Goal: Task Accomplishment & Management: Manage account settings

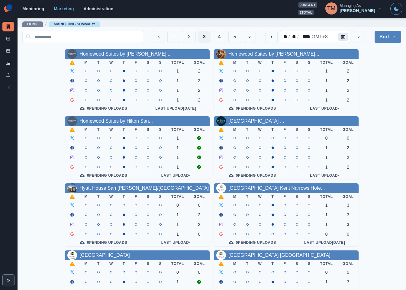
click at [338, 34] on button "Calendar" at bounding box center [343, 37] width 10 height 8
click at [133, 56] on link "Homewood Suites by Hilton Lon..." at bounding box center [124, 53] width 91 height 5
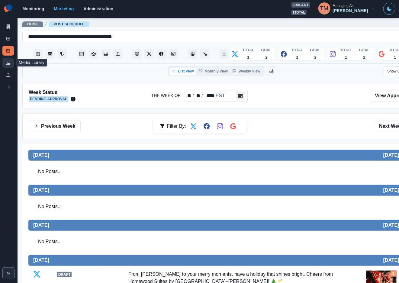
click at [7, 62] on icon at bounding box center [7, 62] width 1 height 1
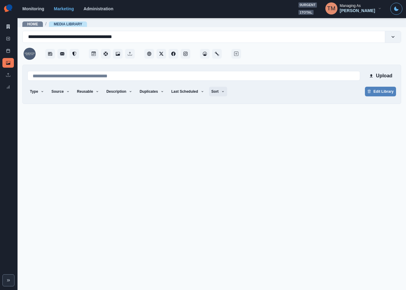
click at [218, 90] on button "Sort" at bounding box center [218, 92] width 18 height 10
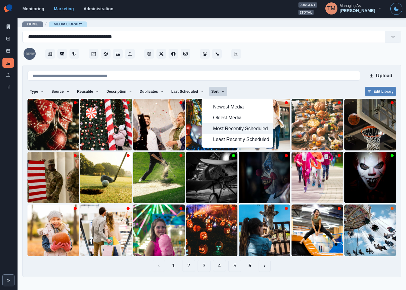
click at [220, 130] on span "Most Recently Scheduled" at bounding box center [241, 128] width 56 height 7
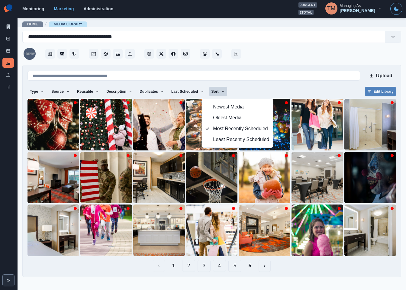
click at [297, 87] on div "Type Any Image Video Source Any Upload Social Manager Found: Instagram Found: G…" at bounding box center [211, 92] width 368 height 11
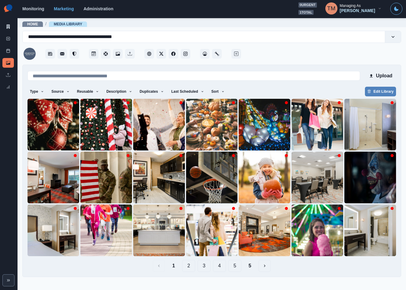
click at [252, 266] on button "5" at bounding box center [250, 266] width 12 height 12
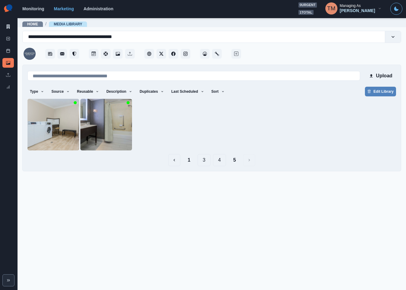
click at [219, 160] on button "4" at bounding box center [219, 160] width 13 height 12
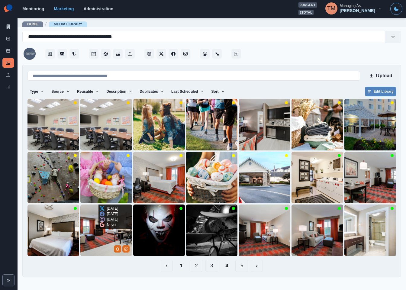
click at [98, 246] on img at bounding box center [106, 230] width 52 height 52
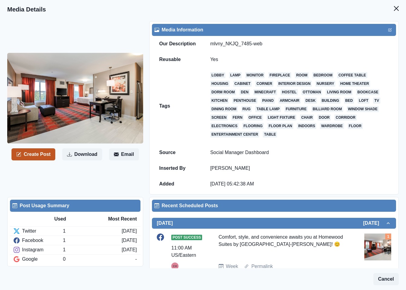
click at [41, 158] on button "Create Post" at bounding box center [33, 154] width 44 height 12
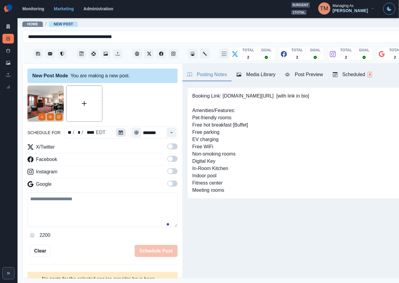
click at [120, 133] on button "Calendar" at bounding box center [121, 132] width 10 height 8
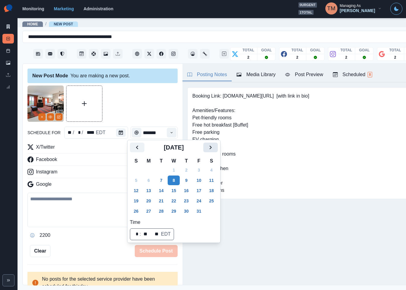
click at [211, 145] on icon "Next" at bounding box center [210, 147] width 7 height 7
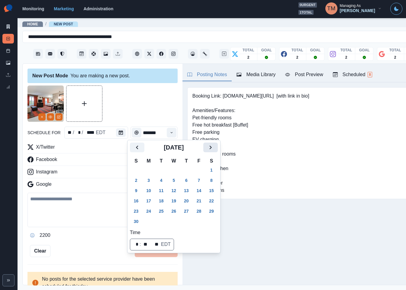
click at [211, 145] on icon "Next" at bounding box center [210, 147] width 7 height 7
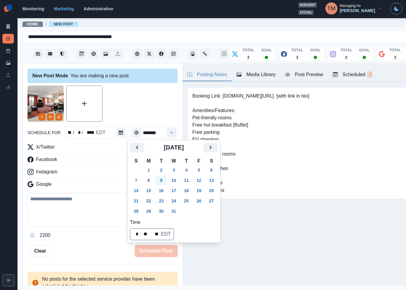
click at [160, 180] on button "9" at bounding box center [161, 180] width 12 height 10
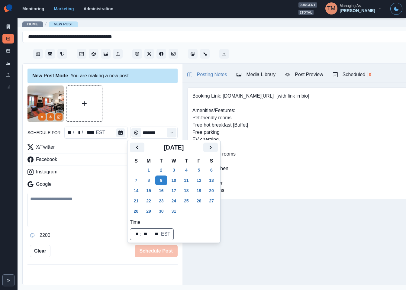
click at [137, 110] on div at bounding box center [102, 103] width 150 height 36
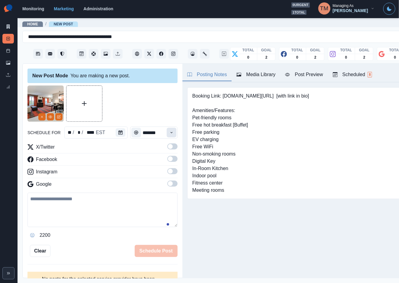
click at [168, 134] on button "Time" at bounding box center [172, 133] width 10 height 10
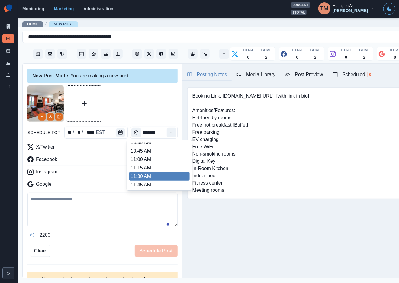
scroll to position [134, 0]
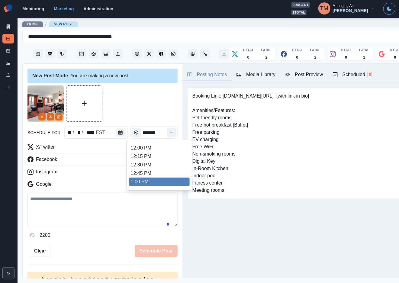
click at [143, 180] on li "1:00 PM" at bounding box center [159, 182] width 60 height 8
type input "*******"
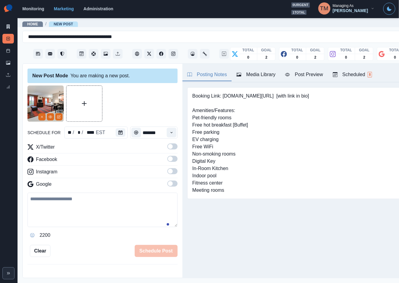
click at [167, 147] on span at bounding box center [172, 146] width 10 height 6
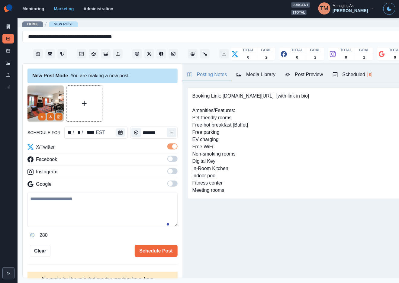
click at [167, 161] on span at bounding box center [172, 159] width 10 height 6
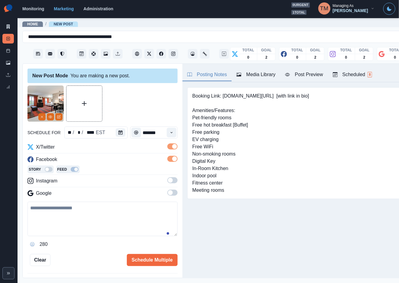
click at [167, 182] on span at bounding box center [172, 180] width 10 height 6
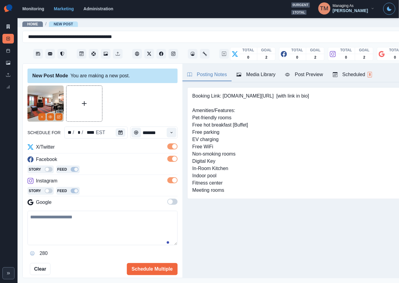
click at [63, 230] on textarea at bounding box center [102, 228] width 150 height 34
paste textarea "**********"
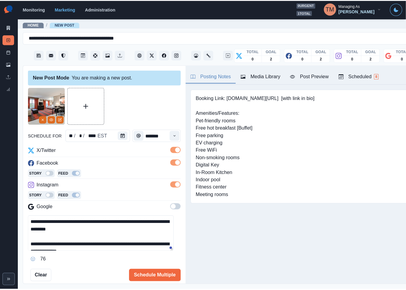
scroll to position [19, 0]
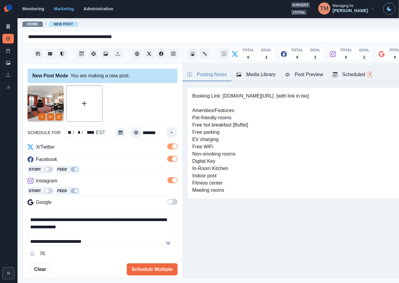
type textarea "**********"
click at [310, 74] on div "Post Preview" at bounding box center [304, 74] width 38 height 7
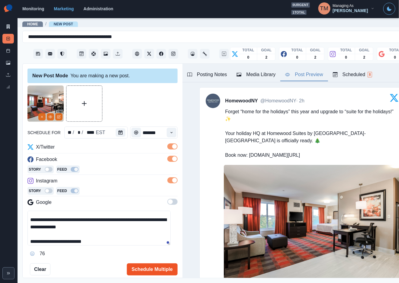
click at [142, 270] on button "Schedule Multiple" at bounding box center [152, 269] width 51 height 12
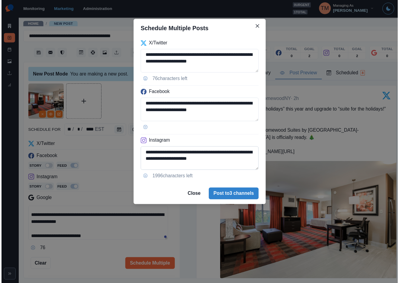
scroll to position [28, 0]
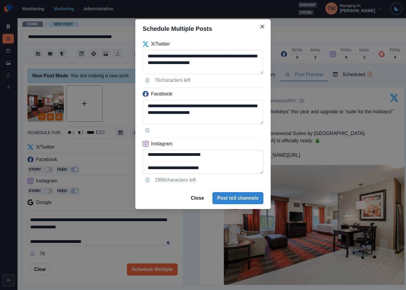
drag, startPoint x: 172, startPoint y: 169, endPoint x: 223, endPoint y: 169, distance: 50.7
click at [223, 169] on textarea "**********" at bounding box center [203, 162] width 121 height 24
paste textarea "****"
drag, startPoint x: 215, startPoint y: 169, endPoint x: 255, endPoint y: 169, distance: 39.9
click at [255, 169] on textarea "**********" at bounding box center [203, 162] width 121 height 24
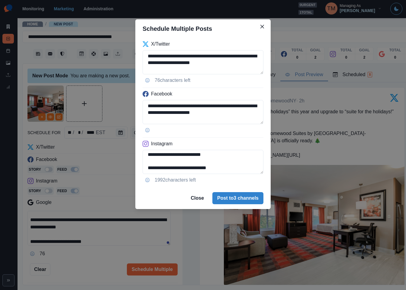
type textarea "**********"
click at [85, 263] on div "**********" at bounding box center [203, 145] width 406 height 290
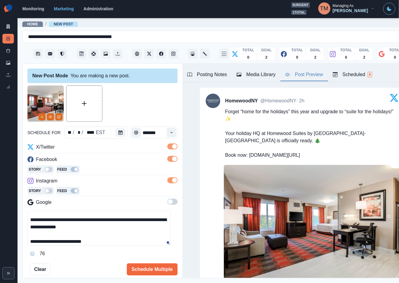
click at [167, 203] on span at bounding box center [172, 202] width 10 height 6
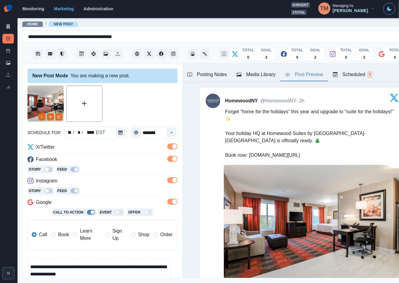
drag, startPoint x: 63, startPoint y: 235, endPoint x: 75, endPoint y: 230, distance: 13.9
click at [63, 235] on span "Book" at bounding box center [63, 234] width 11 height 7
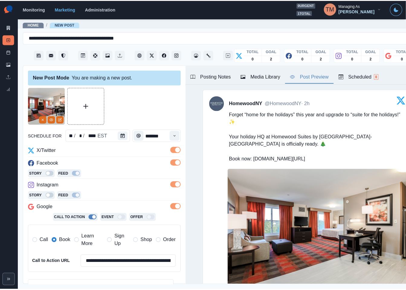
scroll to position [95, 0]
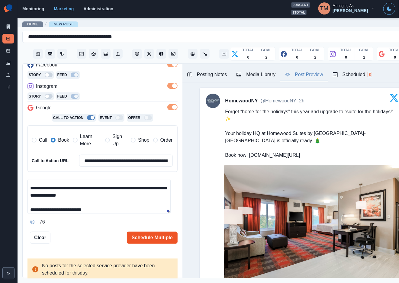
click at [143, 240] on button "Schedule Multiple" at bounding box center [152, 238] width 51 height 12
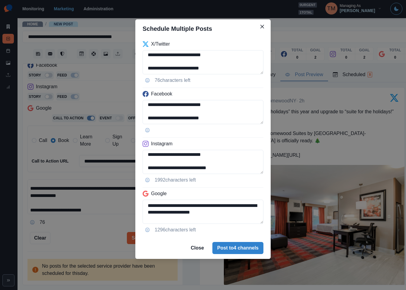
scroll to position [28, 0]
drag, startPoint x: 238, startPoint y: 207, endPoint x: 249, endPoint y: 228, distance: 24.0
click at [249, 228] on div "**********" at bounding box center [202, 137] width 135 height 199
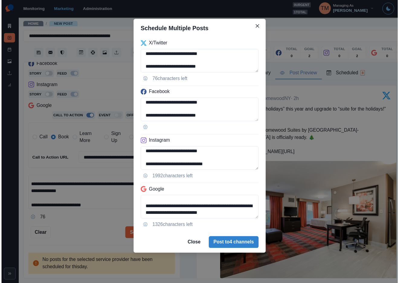
scroll to position [15, 0]
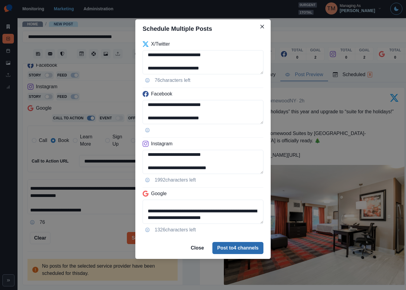
type textarea "**********"
drag, startPoint x: 242, startPoint y: 245, endPoint x: 91, endPoint y: 238, distance: 150.9
click at [92, 239] on div "**********" at bounding box center [203, 145] width 406 height 290
click at [91, 237] on div "**********" at bounding box center [203, 145] width 406 height 290
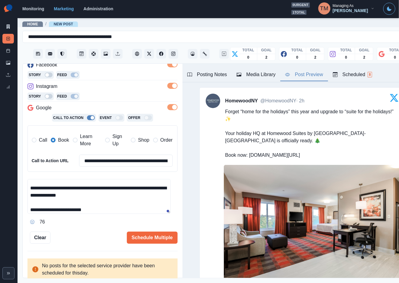
scroll to position [226, 0]
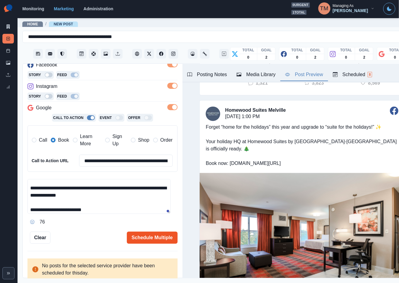
click at [138, 239] on button "Schedule Multiple" at bounding box center [152, 238] width 51 height 12
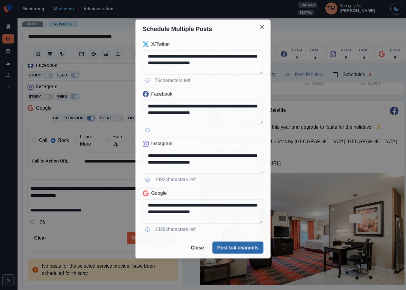
click at [249, 251] on button "Post to 4 channels" at bounding box center [237, 248] width 51 height 12
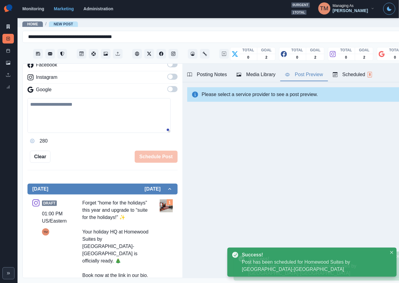
scroll to position [0, 0]
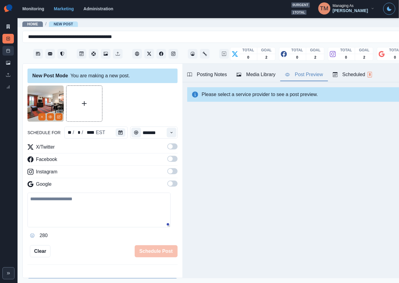
click at [7, 49] on rect at bounding box center [8, 50] width 3 height 3
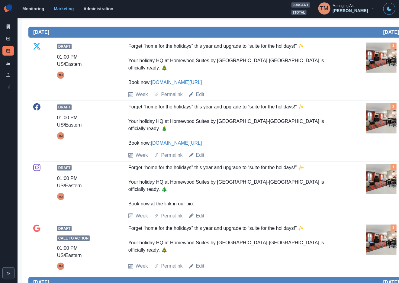
scroll to position [136, 0]
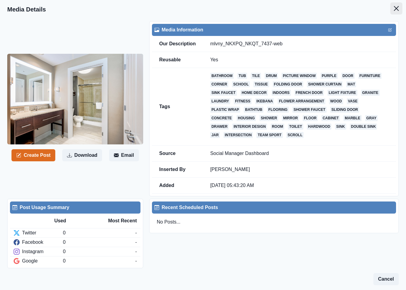
click at [394, 7] on icon "Close" at bounding box center [396, 8] width 5 height 5
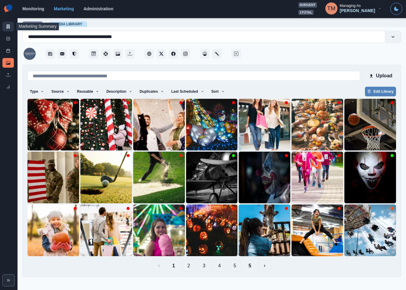
click at [6, 27] on icon at bounding box center [8, 26] width 4 height 4
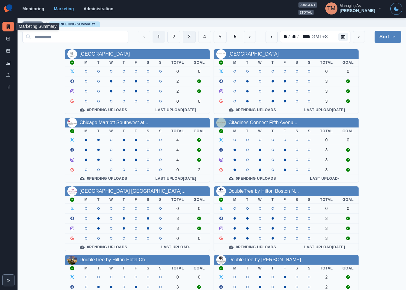
click at [183, 41] on button "3" at bounding box center [189, 37] width 13 height 12
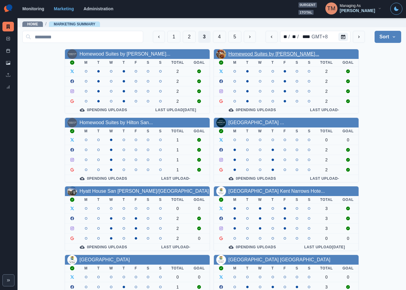
click at [253, 56] on link "Homewood Suites by Hilton Par..." at bounding box center [273, 53] width 91 height 5
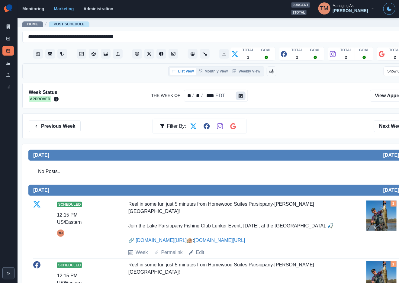
click at [236, 95] on button "Calendar" at bounding box center [241, 95] width 10 height 8
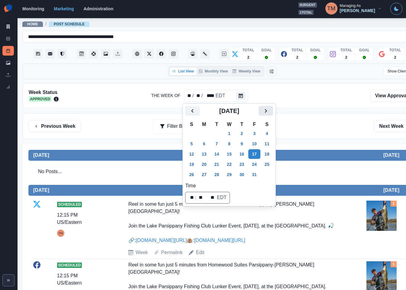
click at [267, 108] on icon "Next" at bounding box center [265, 110] width 7 height 7
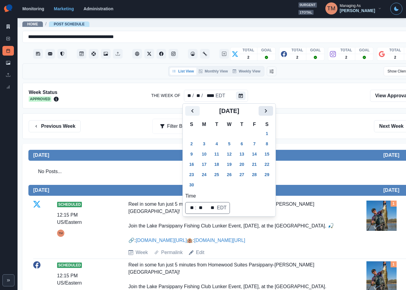
click at [267, 108] on icon "Next" at bounding box center [265, 110] width 7 height 7
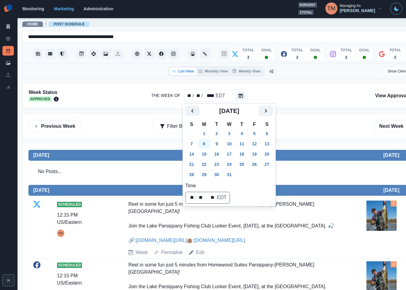
click at [205, 144] on button "8" at bounding box center [204, 144] width 12 height 10
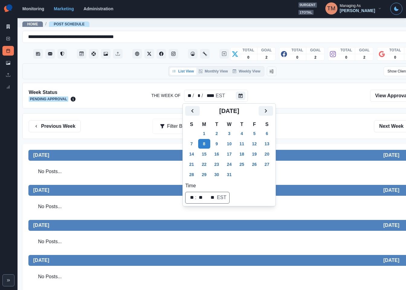
click at [305, 101] on div at bounding box center [222, 95] width 284 height 13
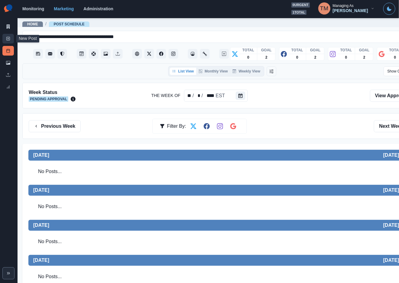
click at [8, 39] on icon at bounding box center [8, 39] width 4 height 4
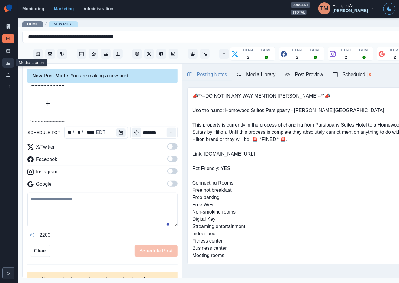
click at [6, 63] on icon at bounding box center [8, 63] width 4 height 4
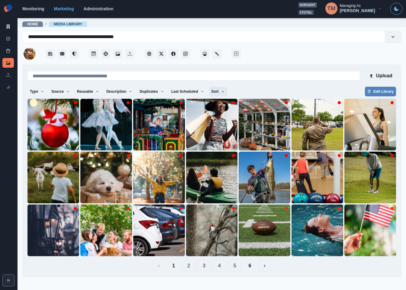
click at [221, 90] on icon "button" at bounding box center [223, 92] width 4 height 4
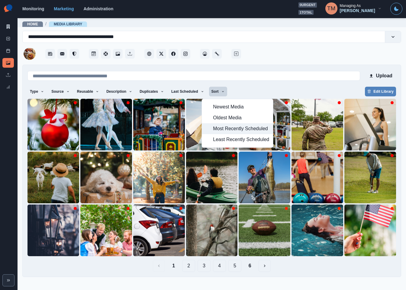
click at [228, 130] on span "Most Recently Scheduled" at bounding box center [241, 128] width 56 height 7
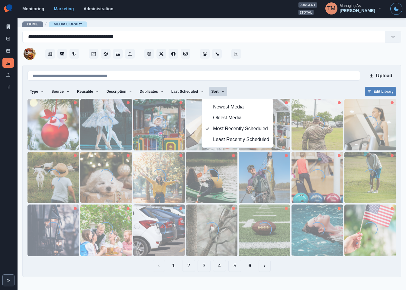
click at [261, 89] on div "Type Any Image Video Source Any Upload Social Manager Found: Instagram Found: G…" at bounding box center [211, 92] width 368 height 11
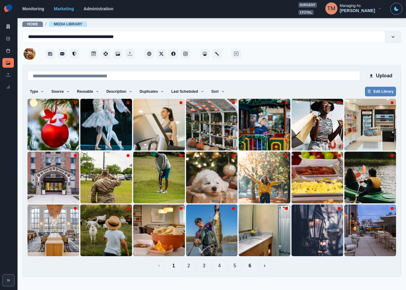
click at [251, 267] on button "6" at bounding box center [250, 266] width 12 height 12
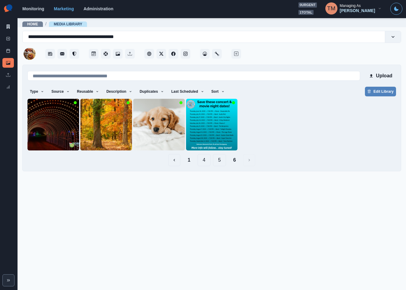
click at [220, 162] on button "5" at bounding box center [219, 160] width 13 height 12
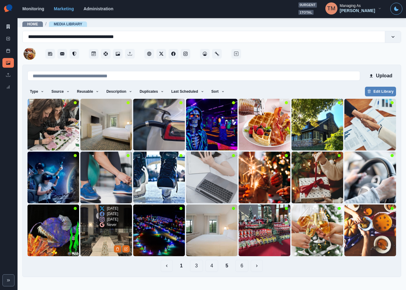
click at [101, 239] on img at bounding box center [106, 230] width 52 height 52
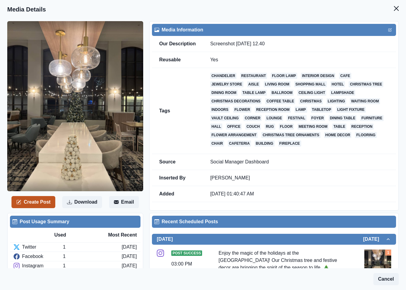
click at [36, 201] on button "Create Post" at bounding box center [33, 202] width 44 height 12
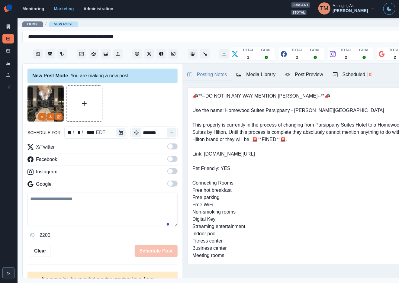
click at [73, 213] on textarea at bounding box center [102, 210] width 150 height 34
paste textarea "**********"
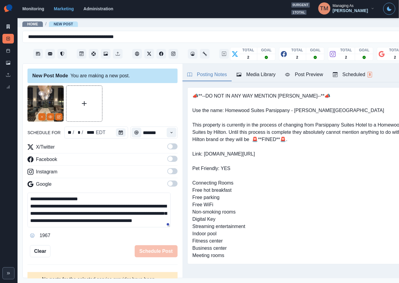
scroll to position [5, 0]
click at [167, 144] on span at bounding box center [172, 146] width 10 height 6
click at [168, 159] on span at bounding box center [172, 159] width 10 height 6
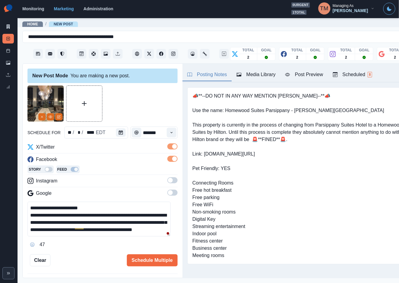
click at [168, 181] on span at bounding box center [172, 180] width 10 height 6
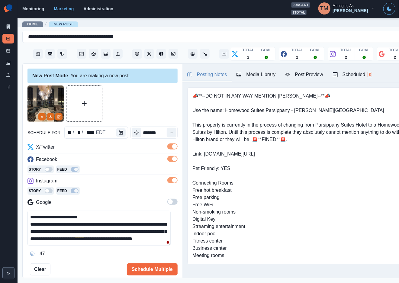
click at [168, 202] on span at bounding box center [170, 201] width 5 height 5
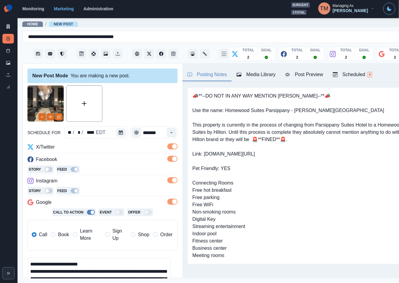
scroll to position [79, 0]
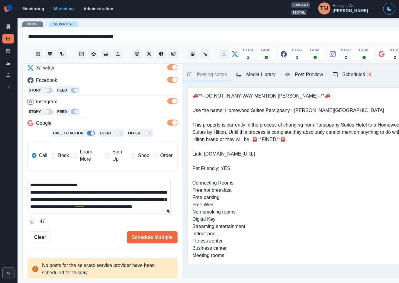
click at [84, 211] on textarea "**********" at bounding box center [98, 196] width 143 height 35
paste textarea "**********"
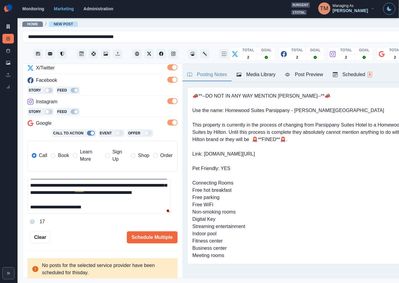
click at [311, 74] on div "Post Preview" at bounding box center [304, 74] width 38 height 7
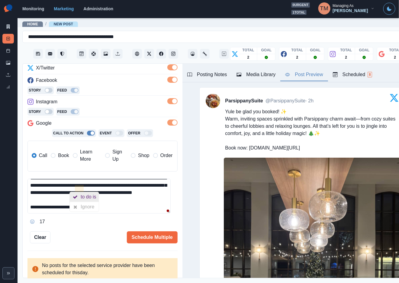
click at [89, 195] on div "to do is" at bounding box center [90, 197] width 18 height 10
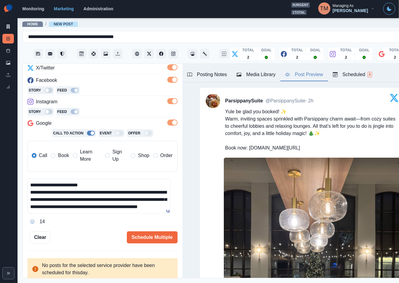
click at [96, 188] on textarea "**********" at bounding box center [98, 196] width 143 height 35
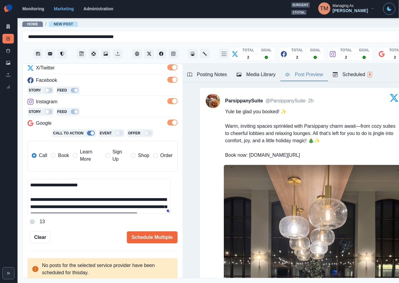
click at [32, 208] on textarea "**********" at bounding box center [98, 196] width 143 height 35
click at [36, 207] on textarea "**********" at bounding box center [98, 196] width 143 height 35
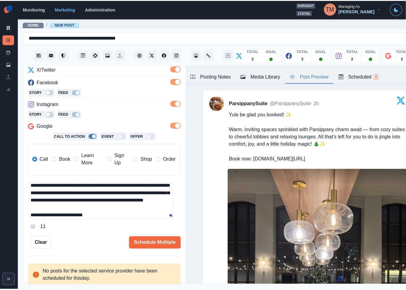
scroll to position [28, 0]
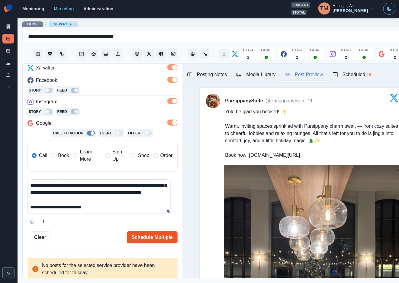
type textarea "**********"
click at [144, 239] on button "Schedule Multiple" at bounding box center [152, 237] width 51 height 12
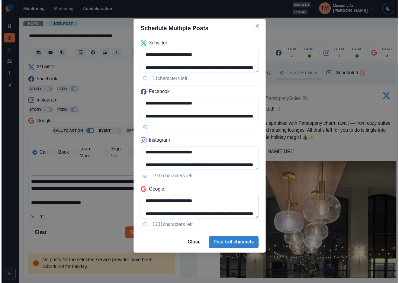
scroll to position [41, 0]
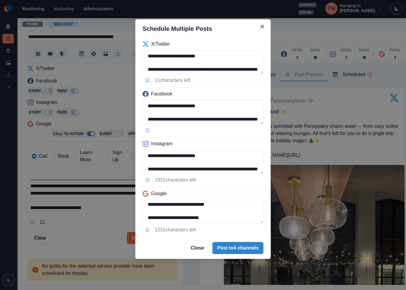
click at [59, 159] on div "**********" at bounding box center [203, 145] width 406 height 290
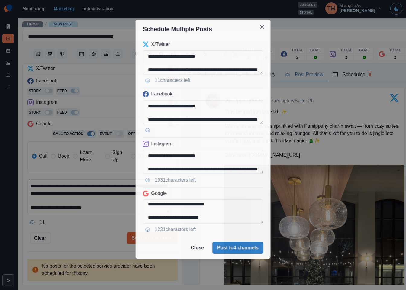
click at [59, 156] on div "**********" at bounding box center [203, 145] width 406 height 290
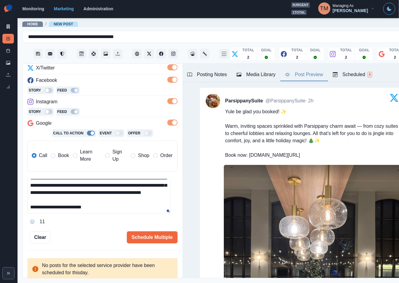
drag, startPoint x: 56, startPoint y: 151, endPoint x: 67, endPoint y: 162, distance: 15.8
click at [56, 151] on label "Book" at bounding box center [60, 155] width 18 height 14
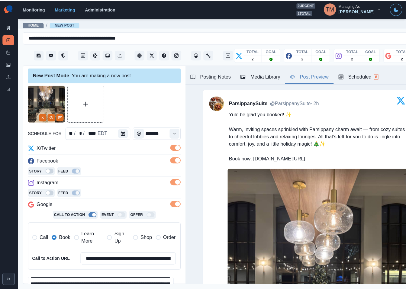
scroll to position [1, 0]
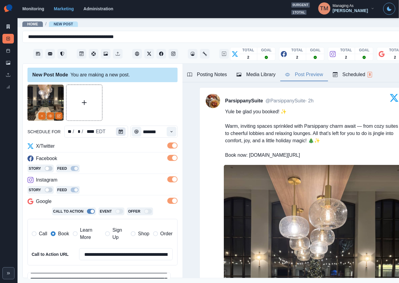
click at [119, 132] on icon "Calendar" at bounding box center [121, 132] width 4 height 4
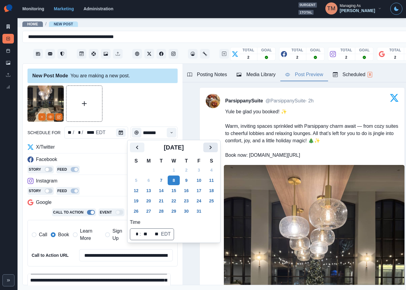
click at [211, 148] on icon "Next" at bounding box center [210, 148] width 2 height 4
click at [148, 181] on button "8" at bounding box center [149, 180] width 12 height 10
click at [133, 108] on div at bounding box center [102, 103] width 150 height 36
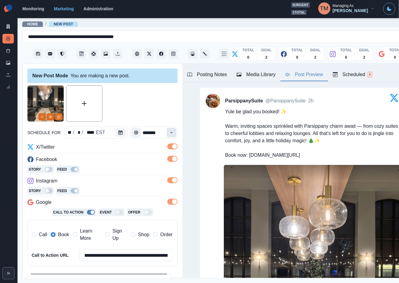
click at [169, 131] on icon "Time" at bounding box center [171, 132] width 4 height 4
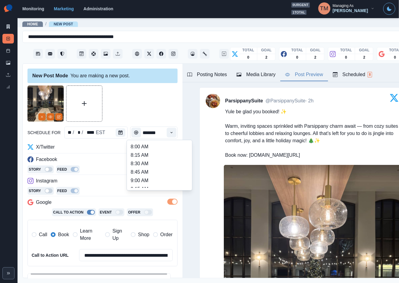
scroll to position [226, 0]
click at [153, 157] on ul "8:00 AM 8:15 AM 8:30 AM 8:45 AM 9:00 AM 9:15 AM 9:30 AM 9:45 AM 10:00 AM 10:15 …" at bounding box center [159, 165] width 60 height 45
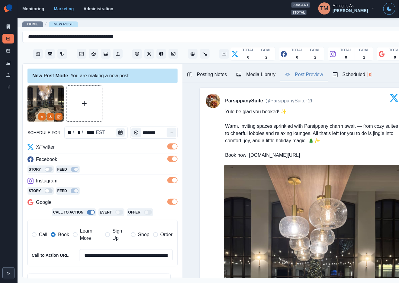
type input "*******"
click at [153, 157] on div "Facebook" at bounding box center [102, 161] width 150 height 10
click at [145, 109] on div at bounding box center [102, 103] width 150 height 36
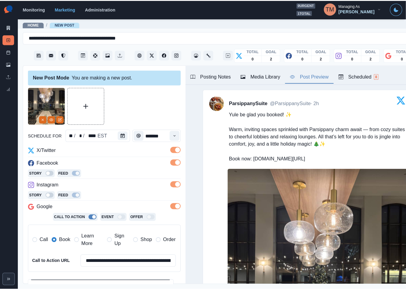
scroll to position [95, 0]
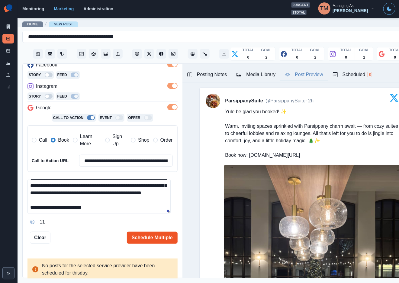
click at [144, 236] on button "Schedule Multiple" at bounding box center [152, 238] width 51 height 12
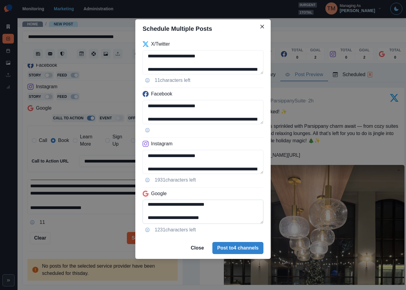
drag, startPoint x: 198, startPoint y: 205, endPoint x: 235, endPoint y: 220, distance: 39.0
click at [235, 220] on textarea "**********" at bounding box center [203, 212] width 121 height 24
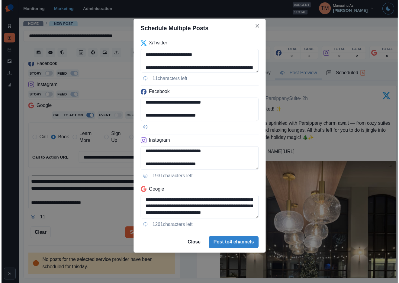
scroll to position [41, 0]
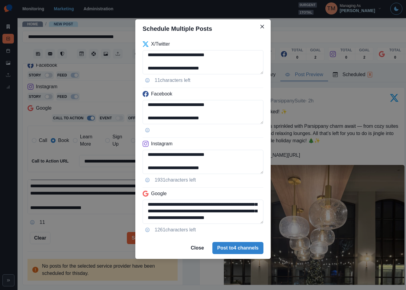
type textarea "**********"
click at [80, 232] on div "**********" at bounding box center [203, 145] width 406 height 290
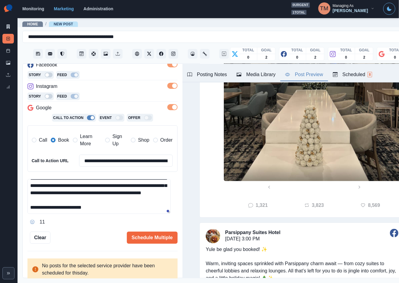
scroll to position [272, 0]
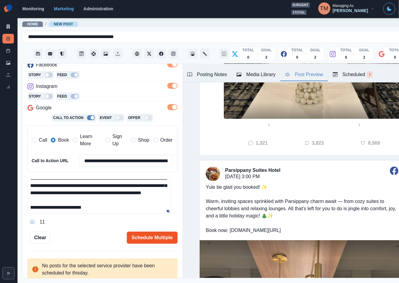
click at [136, 239] on button "Schedule Multiple" at bounding box center [152, 238] width 51 height 12
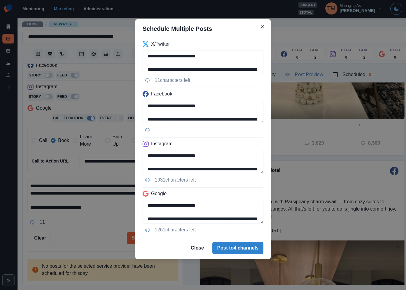
drag, startPoint x: 227, startPoint y: 248, endPoint x: 356, endPoint y: 223, distance: 131.3
click at [227, 247] on button "Post to 4 channels" at bounding box center [237, 248] width 51 height 12
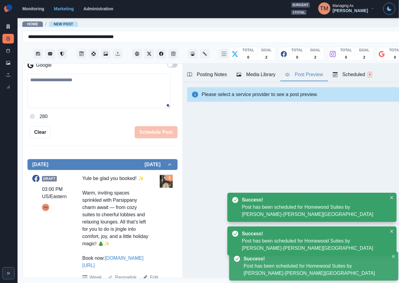
scroll to position [141, 0]
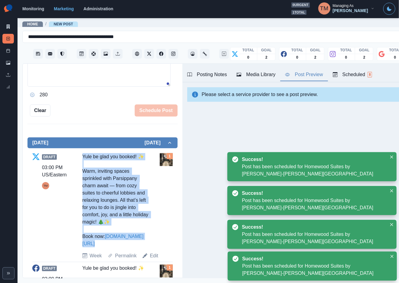
drag, startPoint x: 98, startPoint y: 216, endPoint x: 129, endPoint y: 250, distance: 46.0
click at [129, 250] on div "Draft 03:00 PM US/Eastern TM Yule be glad you booked! ✨ Warm, inviting spaces s…" at bounding box center [102, 206] width 140 height 106
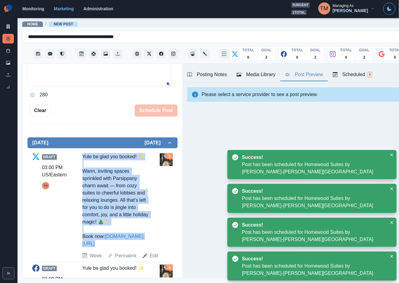
copy div "Yule be glad you booked! ✨ Warm, inviting spaces sprinkled with Parsippany char…"
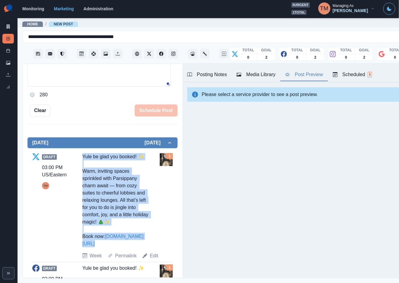
click at [253, 161] on div "Posting Notes Media Library Post Preview Scheduled 8 📣**--DO NOT IN ANY WAY MEN…" at bounding box center [301, 171] width 239 height 214
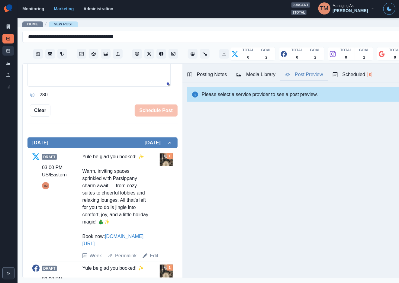
click at [12, 51] on link "Post Schedule" at bounding box center [7, 51] width 11 height 10
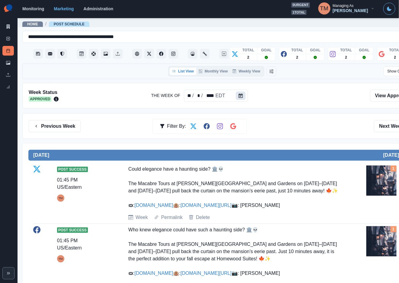
click at [239, 97] on icon "Calendar" at bounding box center [241, 96] width 4 height 4
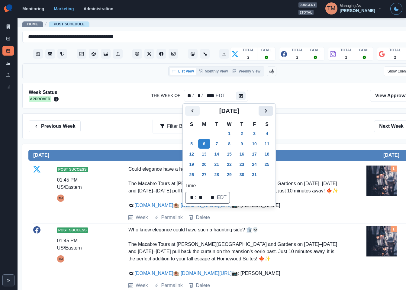
click at [265, 108] on icon "Next" at bounding box center [265, 110] width 7 height 7
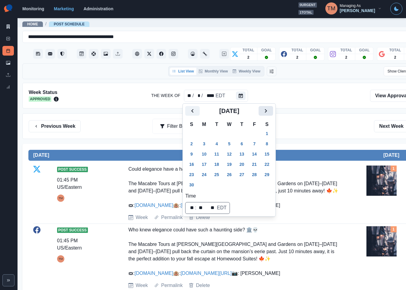
click at [265, 109] on icon "Next" at bounding box center [265, 110] width 7 height 7
click at [195, 111] on icon "Previous" at bounding box center [192, 110] width 7 height 7
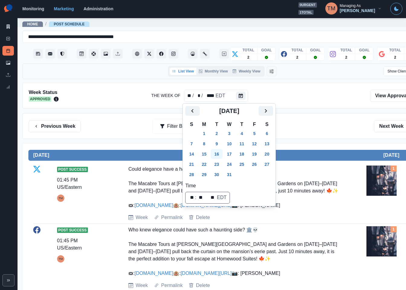
click at [218, 155] on button "16" at bounding box center [217, 154] width 12 height 10
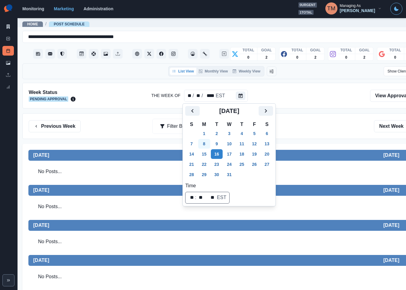
click at [203, 143] on button "8" at bounding box center [204, 144] width 12 height 10
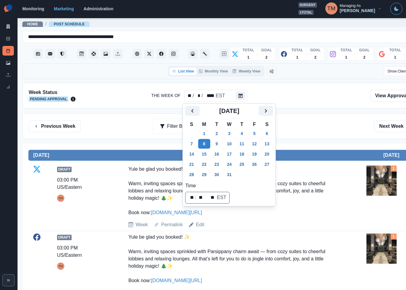
click at [307, 127] on div "Previous Week Filter By: Next Week" at bounding box center [222, 126] width 387 height 12
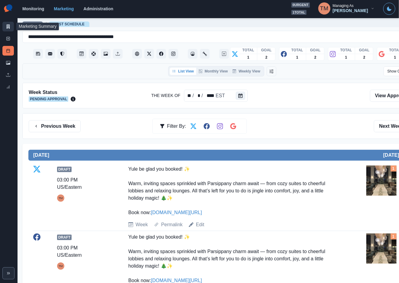
click at [8, 27] on icon at bounding box center [8, 26] width 3 height 4
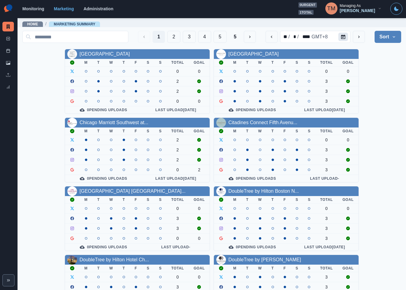
click at [341, 37] on icon "Calendar" at bounding box center [343, 37] width 4 height 4
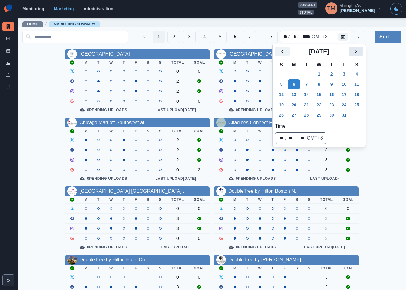
click at [355, 52] on icon "Next" at bounding box center [355, 51] width 7 height 7
click at [293, 83] on button "8" at bounding box center [294, 84] width 12 height 10
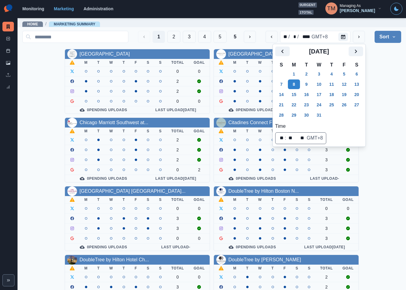
click at [381, 71] on div "AC Hotel Atlanta Downtown M T W T F S S Total Goal 0 0 2 2 0 0 0 Pending Upload…" at bounding box center [211, 253] width 379 height 408
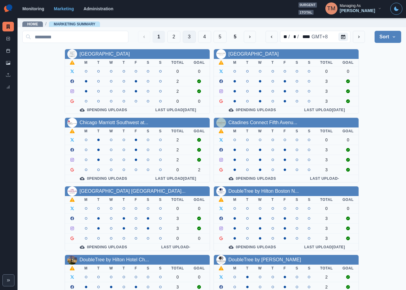
click at [183, 37] on button "3" at bounding box center [189, 37] width 13 height 12
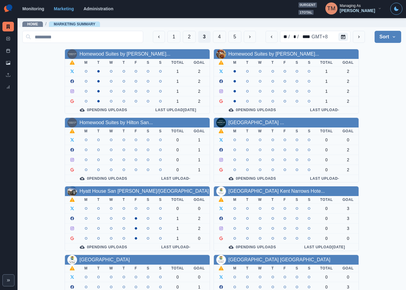
click at [393, 136] on div "Homewood Suites by Hilton Lon... M T W T F S S Total Goal 1 2 1 2 1 2 1 2 0 Pen…" at bounding box center [211, 253] width 379 height 408
click at [155, 138] on td at bounding box center [160, 140] width 12 height 10
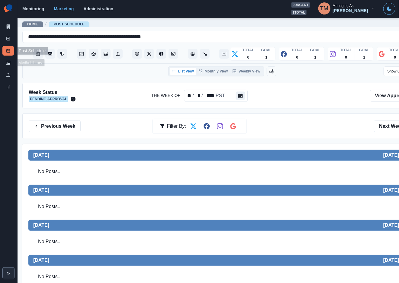
click at [8, 52] on icon at bounding box center [8, 51] width 4 height 4
drag, startPoint x: 9, startPoint y: 67, endPoint x: 9, endPoint y: 56, distance: 10.9
click at [9, 66] on link "Media Library" at bounding box center [7, 63] width 11 height 10
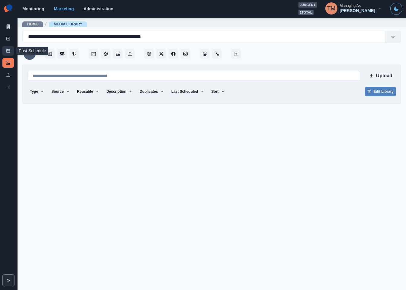
click at [9, 50] on icon at bounding box center [8, 51] width 4 height 4
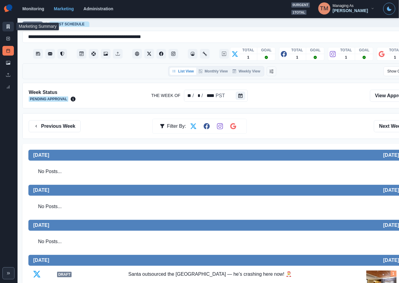
click at [7, 27] on icon at bounding box center [8, 26] width 3 height 4
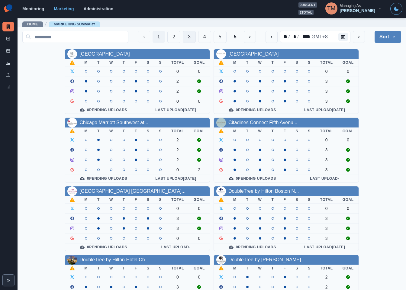
click at [183, 37] on button "3" at bounding box center [189, 37] width 13 height 12
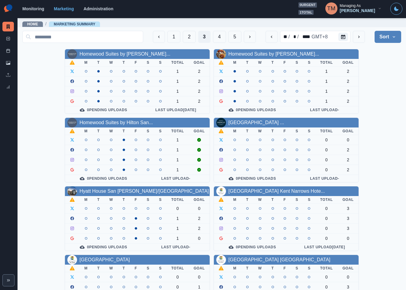
click at [377, 113] on div "Homewood Suites by Hilton Lon... M T W T F S S Total Goal 1 2 1 2 1 2 1 2 0 Pen…" at bounding box center [211, 253] width 379 height 408
click at [254, 125] on link "Hotel Indigo Austin Downtown ..." at bounding box center [256, 122] width 56 height 5
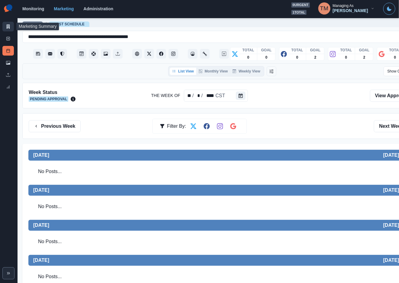
click at [8, 27] on icon at bounding box center [8, 26] width 3 height 4
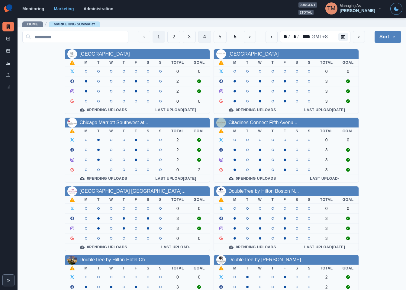
click at [198, 33] on button "4" at bounding box center [204, 37] width 13 height 12
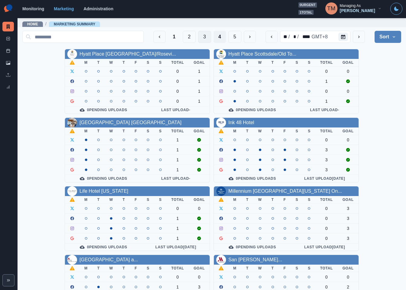
click at [201, 37] on button "3" at bounding box center [204, 37] width 13 height 12
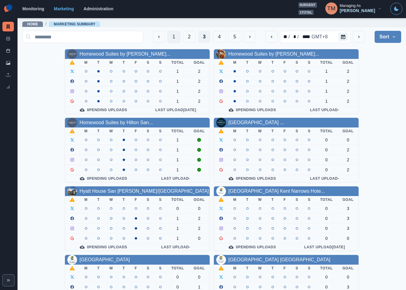
click at [167, 37] on button "1" at bounding box center [173, 37] width 13 height 12
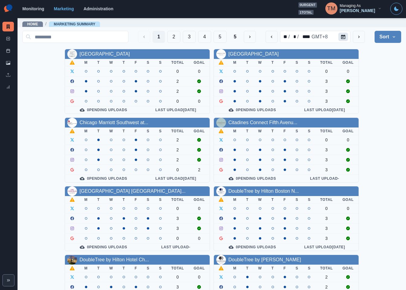
click at [339, 35] on button "Calendar" at bounding box center [343, 37] width 10 height 8
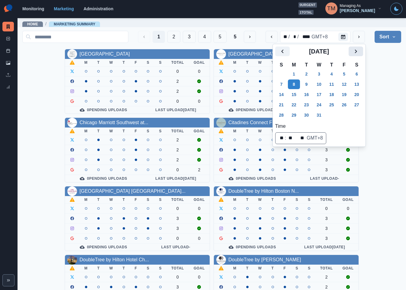
click at [361, 54] on button "Next" at bounding box center [355, 51] width 14 height 10
click at [281, 54] on icon "Previous" at bounding box center [282, 51] width 7 height 7
click at [330, 104] on button "25" at bounding box center [331, 105] width 12 height 10
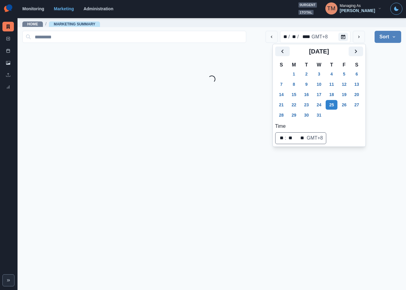
click at [377, 94] on main "Home / Marketing Summary ** / ** / **** GMT+8 Sort Client Name Uploads Pending …" at bounding box center [212, 154] width 388 height 272
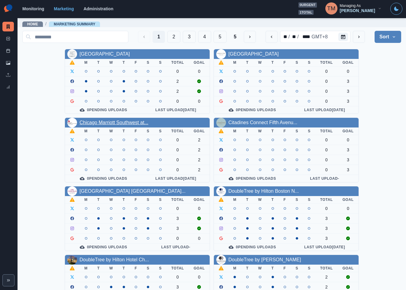
click at [105, 125] on link "Chicago Marriott Southwest at..." at bounding box center [113, 122] width 69 height 5
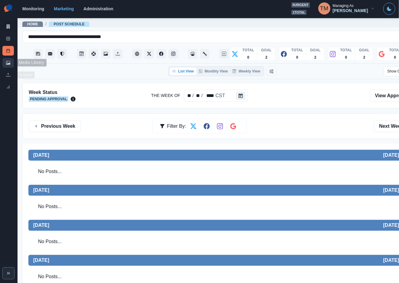
click at [9, 64] on icon at bounding box center [8, 63] width 4 height 4
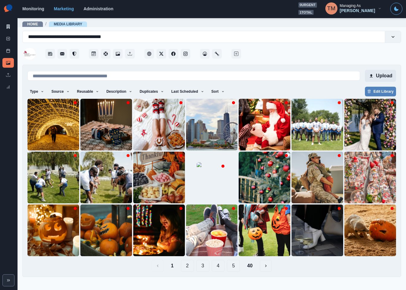
click at [387, 77] on button "Upload" at bounding box center [380, 76] width 31 height 12
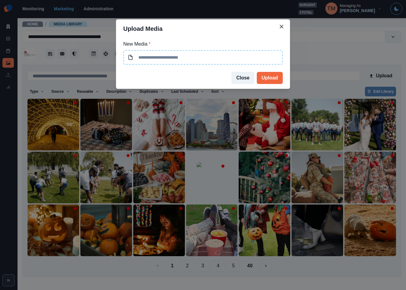
click at [194, 60] on input at bounding box center [202, 57] width 159 height 14
type input "**********"
click at [266, 79] on button "Upload" at bounding box center [270, 78] width 26 height 12
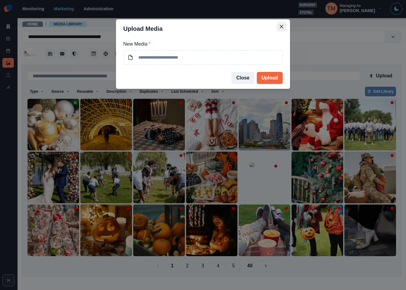
click at [284, 26] on button "Close" at bounding box center [282, 27] width 10 height 10
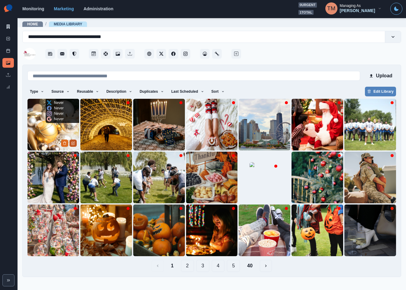
click at [74, 145] on button "Edit Media" at bounding box center [72, 142] width 7 height 7
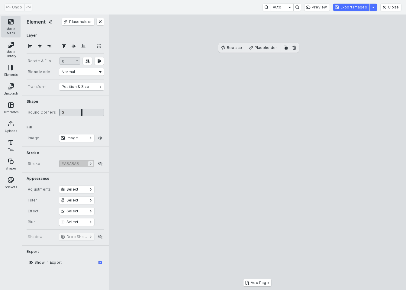
click at [13, 24] on button "Media Sizes" at bounding box center [10, 27] width 19 height 22
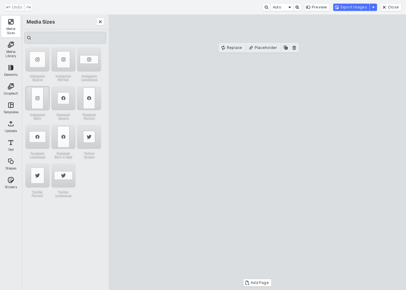
click at [36, 91] on div "Instagram Story" at bounding box center [37, 98] width 24 height 24
click at [64, 55] on div "Instagram Portrait" at bounding box center [63, 59] width 24 height 24
click at [257, 152] on cesdk-canvas "Editor canvas" at bounding box center [257, 152] width 0 height 0
click at [42, 99] on div "Instagram Story" at bounding box center [37, 98] width 24 height 24
click at [361, 8] on button "Export Images" at bounding box center [351, 7] width 36 height 7
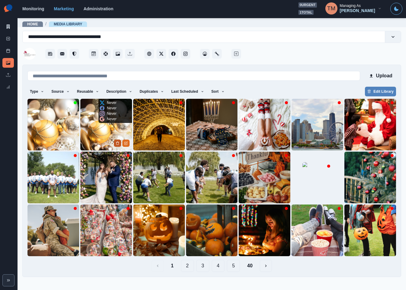
click at [114, 142] on button "Delete Media" at bounding box center [117, 142] width 7 height 7
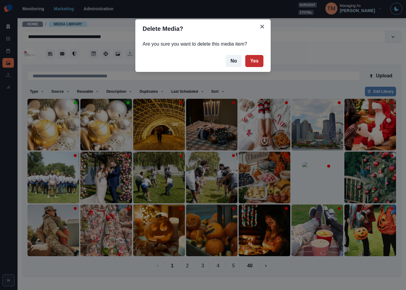
click at [255, 64] on button "Yes" at bounding box center [254, 61] width 18 height 12
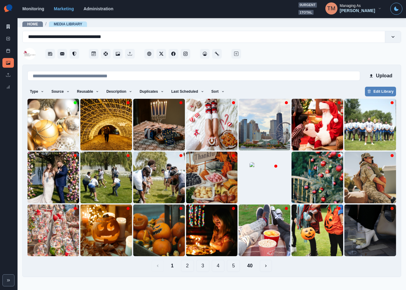
click at [202, 266] on button "3" at bounding box center [202, 266] width 13 height 12
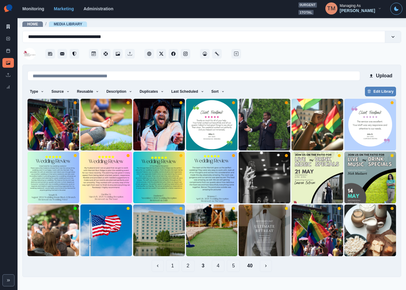
click at [297, 88] on div "Type Any Image Video Source Any Upload Social Manager Found: Instagram Found: G…" at bounding box center [211, 92] width 368 height 11
click at [218, 268] on button "4" at bounding box center [218, 266] width 13 height 12
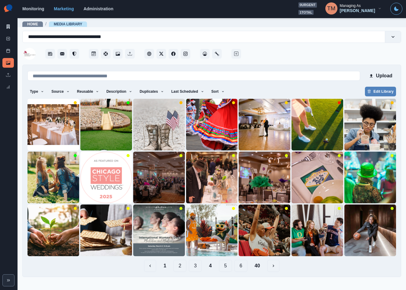
click at [226, 264] on button "5" at bounding box center [225, 266] width 13 height 12
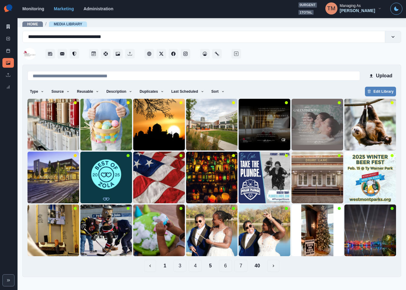
click at [237, 267] on button "7" at bounding box center [240, 266] width 13 height 12
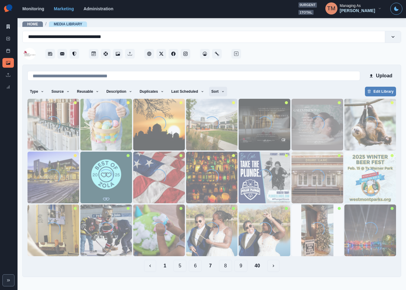
click at [210, 94] on button "Sort" at bounding box center [218, 92] width 18 height 10
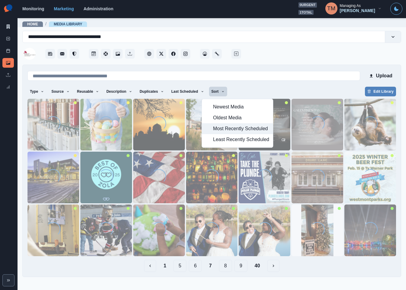
click at [216, 130] on span "Most Recently Scheduled" at bounding box center [241, 128] width 56 height 7
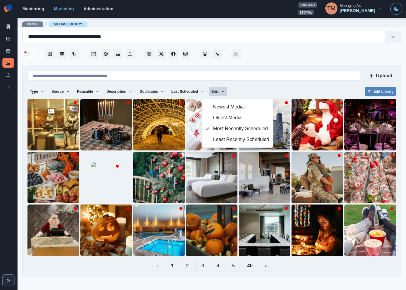
click at [341, 275] on div "Upload Type Any Image Video Source Any Upload Social Manager Found: Instagram F…" at bounding box center [211, 171] width 379 height 212
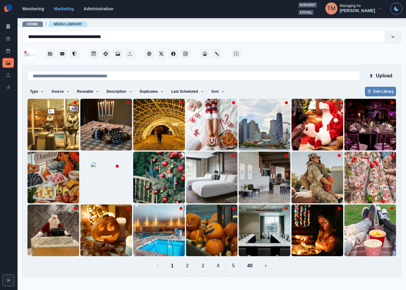
click at [251, 266] on button "40" at bounding box center [249, 266] width 15 height 12
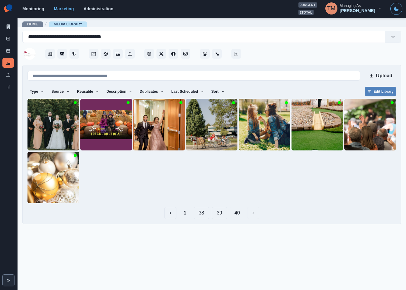
click at [218, 215] on button "39" at bounding box center [220, 213] width 16 height 12
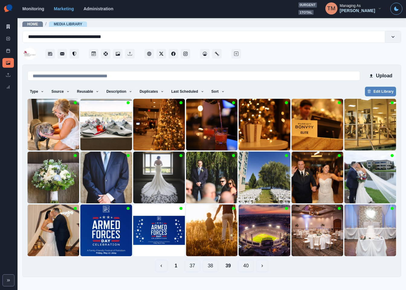
click at [210, 268] on button "38" at bounding box center [211, 266] width 16 height 12
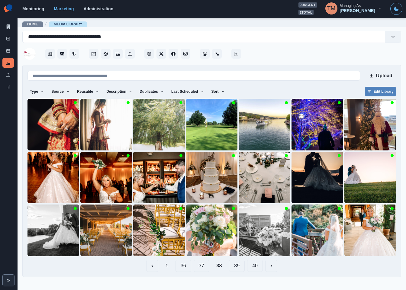
click at [202, 267] on button "37" at bounding box center [202, 266] width 16 height 12
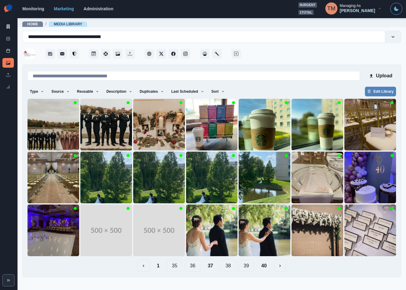
click at [193, 266] on button "36" at bounding box center [193, 266] width 16 height 12
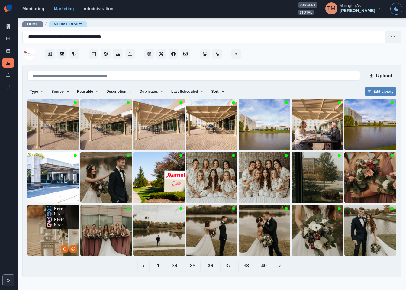
click at [42, 239] on img at bounding box center [53, 230] width 52 height 52
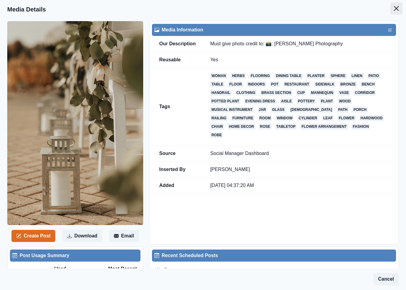
click at [394, 10] on icon "Close" at bounding box center [396, 8] width 5 height 5
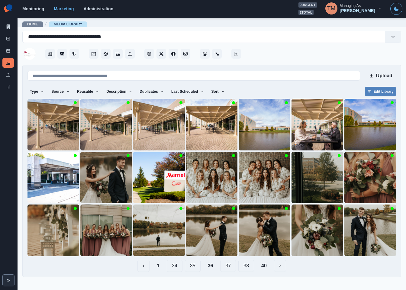
click at [193, 267] on button "35" at bounding box center [193, 266] width 16 height 12
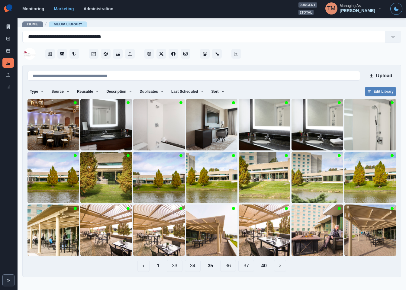
click at [192, 267] on button "34" at bounding box center [193, 266] width 16 height 12
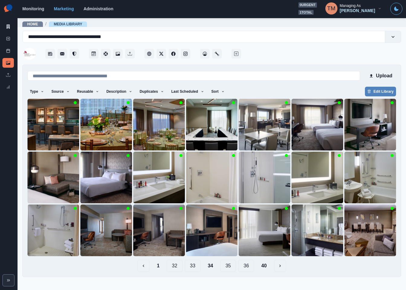
click at [192, 268] on button "33" at bounding box center [193, 266] width 16 height 12
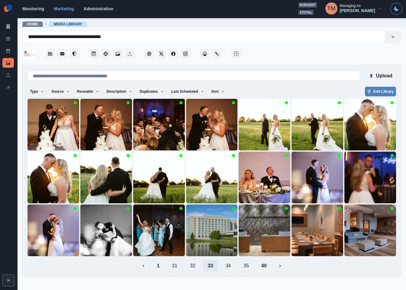
click at [192, 268] on button "32" at bounding box center [193, 266] width 16 height 12
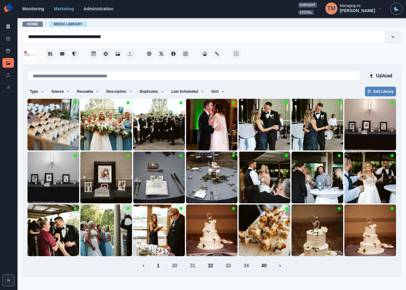
click at [192, 268] on button "31" at bounding box center [193, 266] width 16 height 12
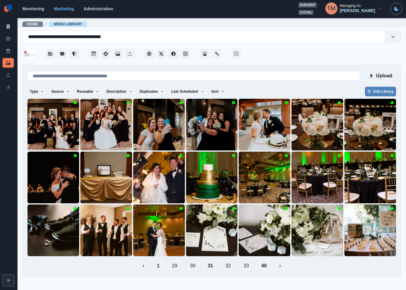
click at [192, 265] on button "30" at bounding box center [193, 266] width 16 height 12
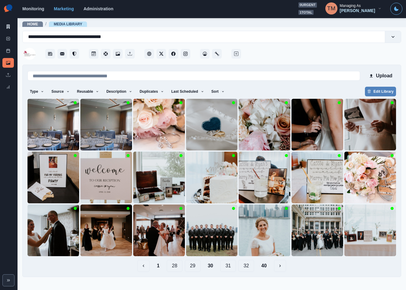
click at [193, 266] on button "29" at bounding box center [193, 266] width 16 height 12
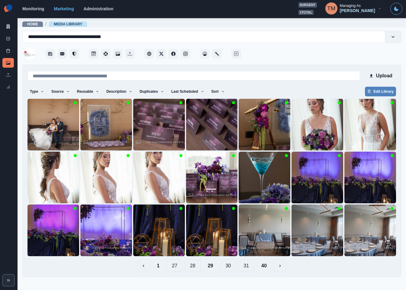
click at [192, 268] on button "28" at bounding box center [193, 266] width 16 height 12
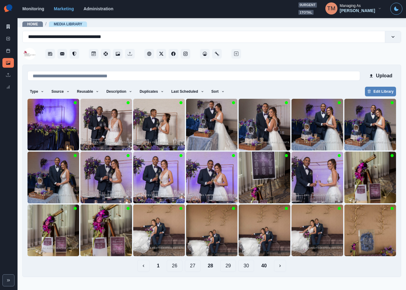
click at [173, 268] on button "26" at bounding box center [175, 266] width 16 height 12
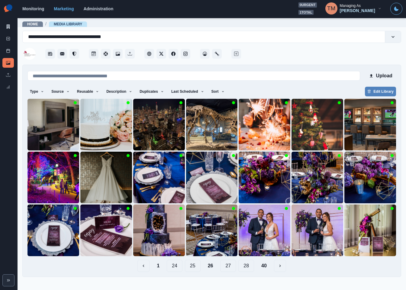
click at [173, 267] on button "24" at bounding box center [175, 266] width 16 height 12
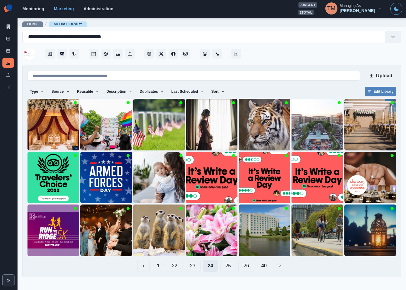
click at [172, 267] on button "22" at bounding box center [175, 266] width 16 height 12
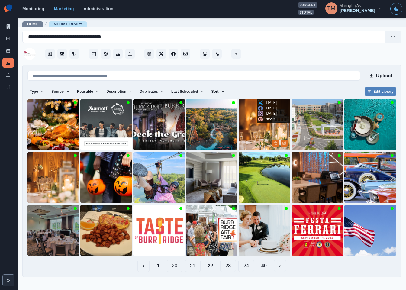
click at [257, 133] on img at bounding box center [265, 125] width 52 height 52
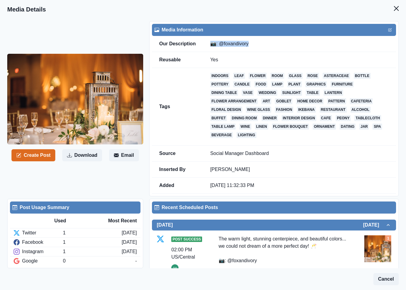
drag, startPoint x: 211, startPoint y: 43, endPoint x: 250, endPoint y: 47, distance: 39.2
click at [250, 47] on td "📷: @foxandivory" at bounding box center [299, 44] width 193 height 16
copy td "📷: @foxandivory"
click at [394, 8] on icon "Close" at bounding box center [396, 8] width 5 height 5
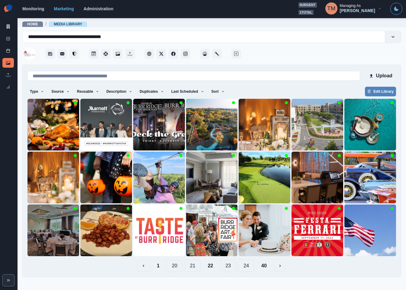
click at [156, 267] on button "1" at bounding box center [158, 266] width 12 height 12
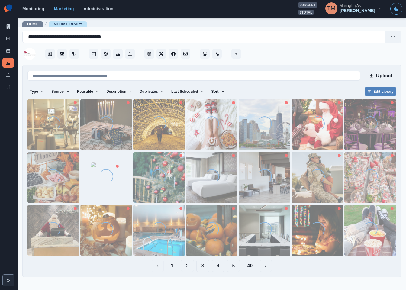
click at [363, 133] on div "Loading..." at bounding box center [370, 124] width 14 height 17
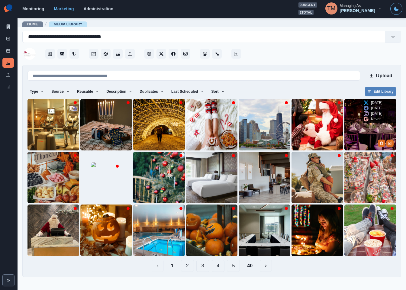
click at [363, 133] on img at bounding box center [370, 125] width 52 height 52
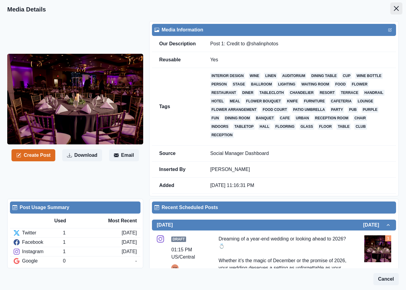
click at [394, 8] on icon "Close" at bounding box center [396, 8] width 5 height 5
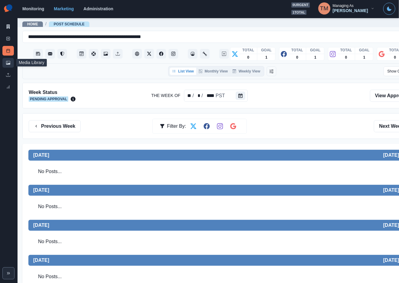
click at [8, 64] on icon at bounding box center [8, 63] width 4 height 4
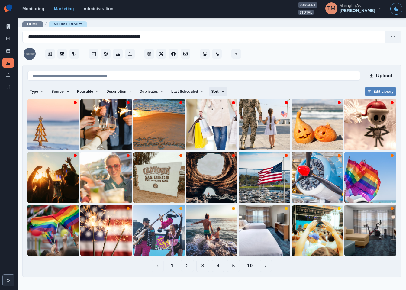
click at [221, 90] on icon "button" at bounding box center [223, 92] width 4 height 4
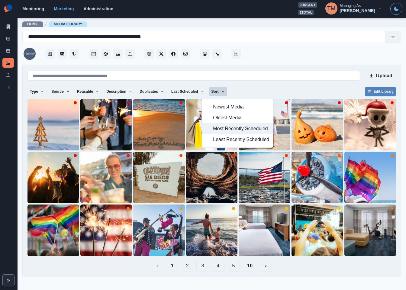
click at [226, 129] on span "Most Recently Scheduled" at bounding box center [241, 128] width 56 height 7
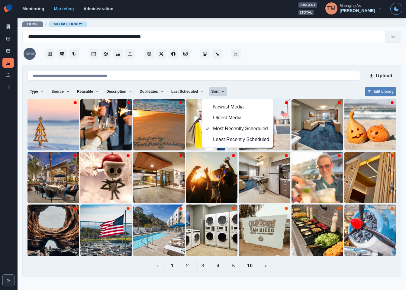
click at [255, 268] on button "10" at bounding box center [249, 266] width 15 height 12
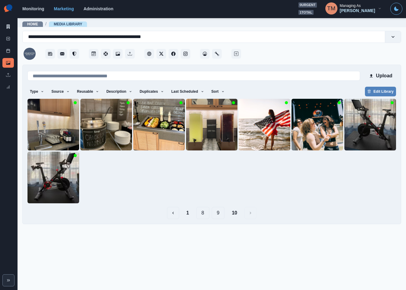
click at [218, 212] on button "9" at bounding box center [218, 213] width 13 height 12
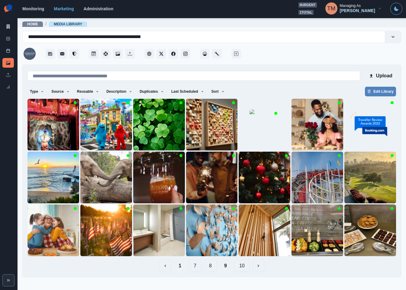
click at [212, 266] on button "8" at bounding box center [210, 266] width 13 height 12
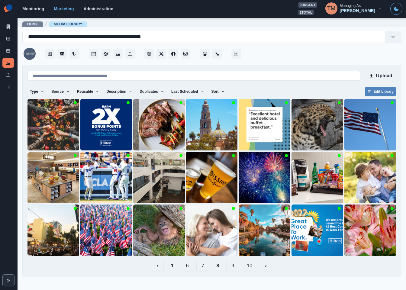
click at [201, 263] on button "7" at bounding box center [202, 266] width 13 height 12
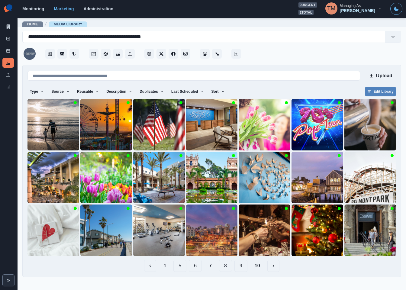
click at [196, 268] on button "6" at bounding box center [195, 266] width 13 height 12
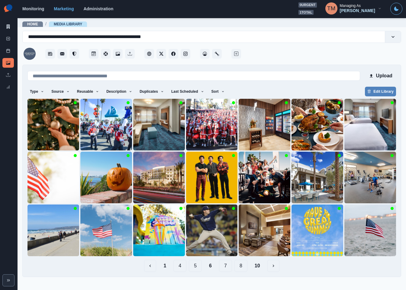
click at [195, 267] on button "5" at bounding box center [195, 266] width 13 height 12
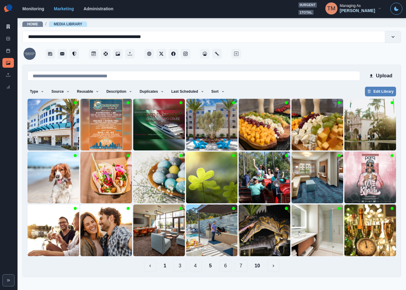
click at [197, 268] on button "4" at bounding box center [195, 266] width 13 height 12
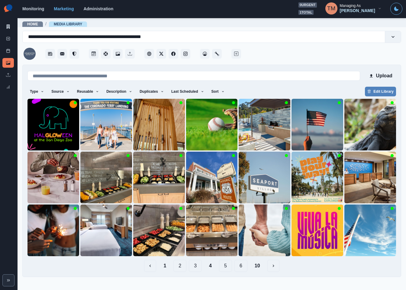
click at [196, 267] on button "3" at bounding box center [195, 266] width 13 height 12
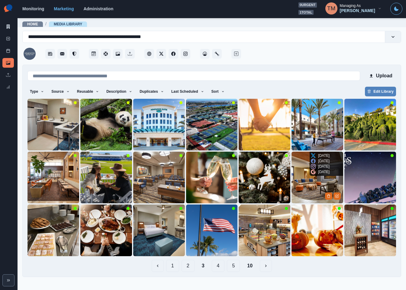
click at [312, 189] on img at bounding box center [317, 178] width 52 height 52
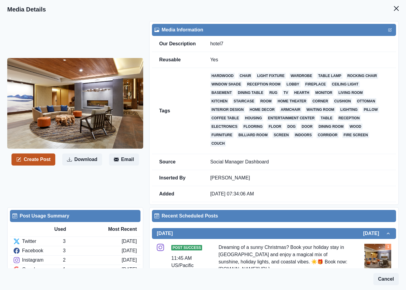
click at [37, 162] on button "Create Post" at bounding box center [33, 159] width 44 height 12
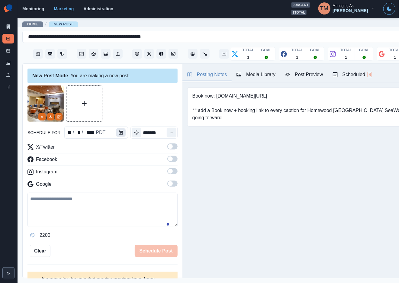
click at [122, 133] on button "Calendar" at bounding box center [121, 132] width 10 height 8
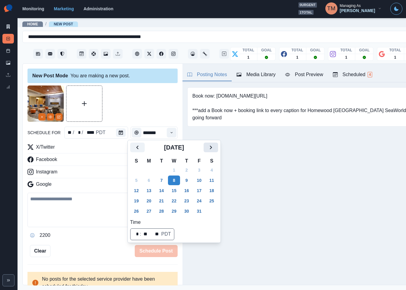
click at [214, 149] on icon "Next" at bounding box center [210, 147] width 7 height 7
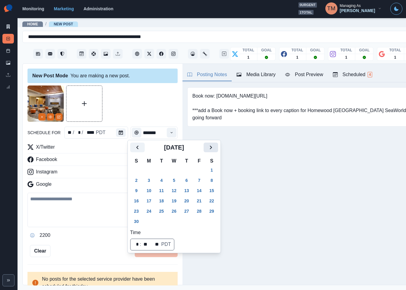
click at [214, 149] on icon "Next" at bounding box center [210, 147] width 7 height 7
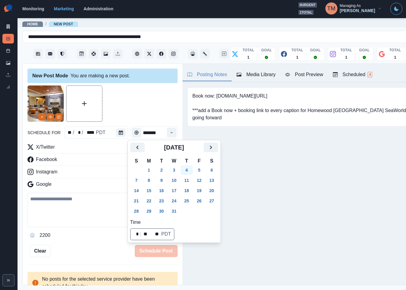
click at [190, 175] on button "4" at bounding box center [187, 170] width 12 height 10
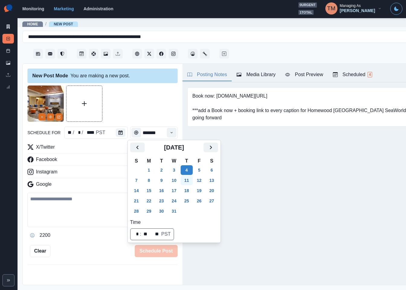
click at [189, 180] on button "11" at bounding box center [187, 180] width 12 height 10
click at [140, 110] on div at bounding box center [102, 103] width 150 height 36
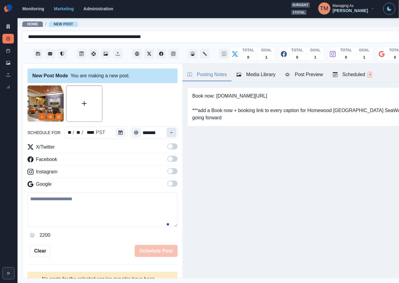
click at [169, 133] on icon "Time" at bounding box center [171, 132] width 4 height 4
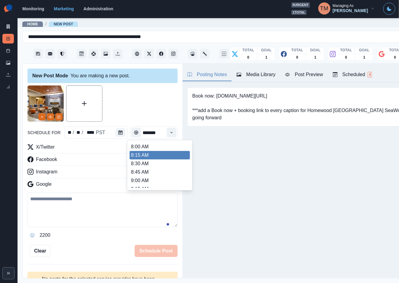
scroll to position [136, 0]
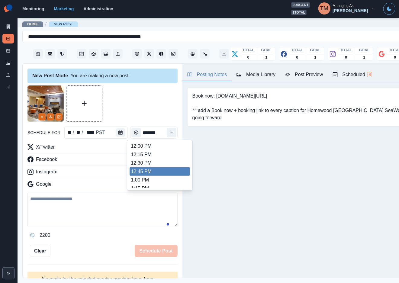
click at [146, 167] on li "12:45 PM" at bounding box center [160, 171] width 60 height 8
click at [146, 171] on li "12:45 PM" at bounding box center [160, 171] width 60 height 8
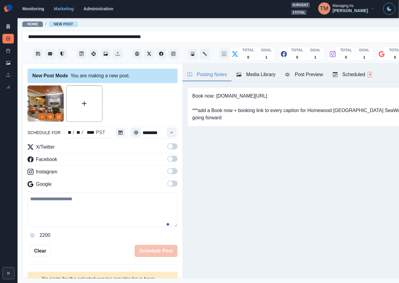
type input "********"
click at [168, 149] on span at bounding box center [172, 146] width 10 height 6
drag, startPoint x: 167, startPoint y: 160, endPoint x: 169, endPoint y: 177, distance: 17.1
click at [167, 162] on label at bounding box center [172, 161] width 10 height 10
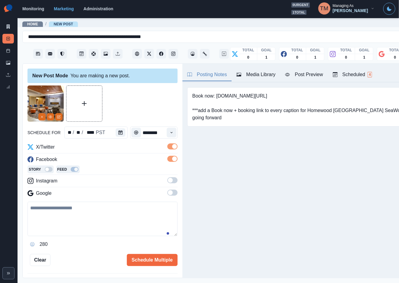
drag, startPoint x: 168, startPoint y: 179, endPoint x: 170, endPoint y: 196, distance: 16.4
click at [168, 181] on span at bounding box center [172, 180] width 10 height 6
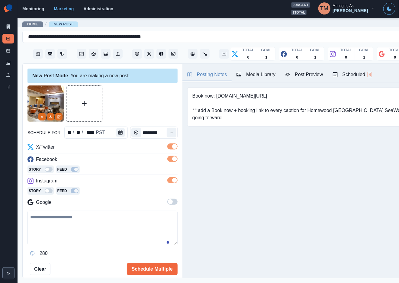
click at [168, 200] on span at bounding box center [172, 202] width 10 height 6
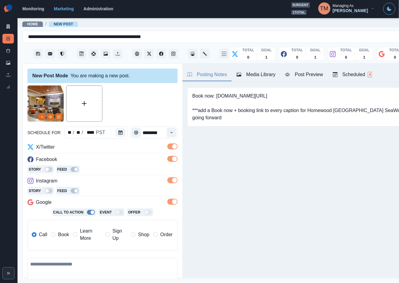
click at [59, 236] on span "Book" at bounding box center [63, 234] width 11 height 7
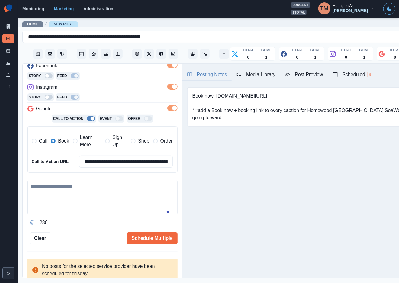
scroll to position [95, 0]
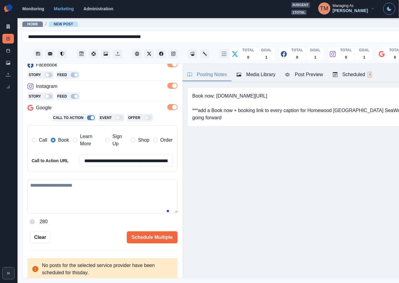
click at [71, 195] on textarea at bounding box center [102, 196] width 150 height 34
paste textarea "**********"
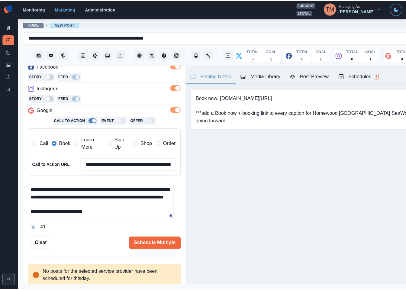
scroll to position [26, 0]
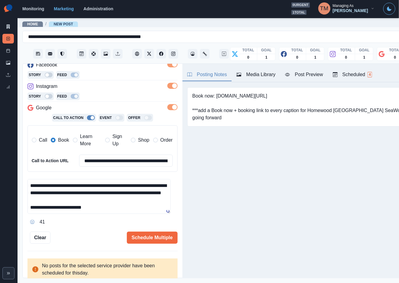
type textarea "**********"
click at [316, 79] on button "Post Preview" at bounding box center [303, 75] width 47 height 13
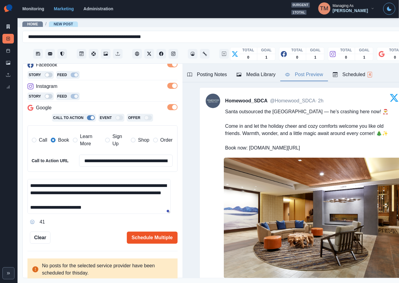
click at [152, 241] on button "Schedule Multiple" at bounding box center [152, 238] width 51 height 12
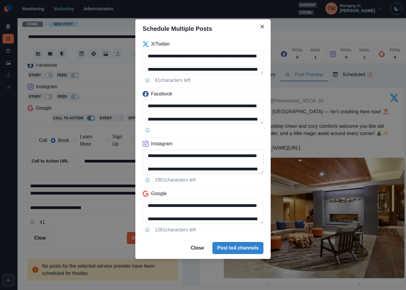
scroll to position [41, 0]
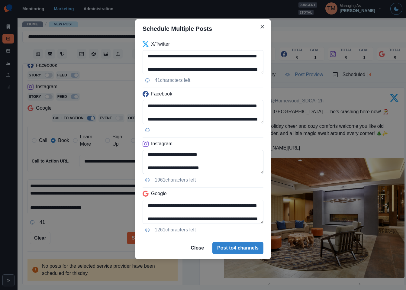
drag, startPoint x: 169, startPoint y: 168, endPoint x: 228, endPoint y: 169, distance: 58.9
click at [228, 169] on textarea "**********" at bounding box center [203, 162] width 121 height 24
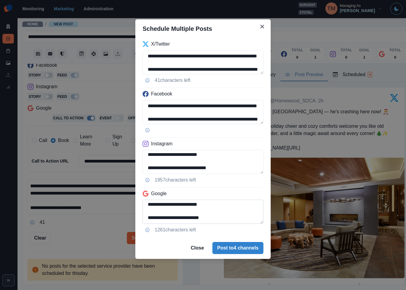
type textarea "**********"
drag, startPoint x: 194, startPoint y: 207, endPoint x: 240, endPoint y: 219, distance: 48.0
click at [240, 219] on textarea "**********" at bounding box center [203, 212] width 121 height 24
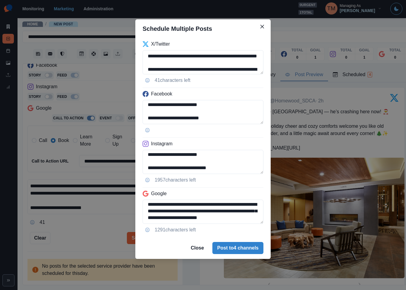
scroll to position [0, 0]
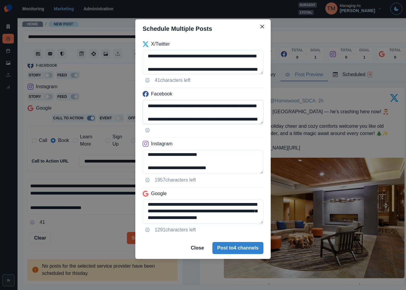
type textarea "**********"
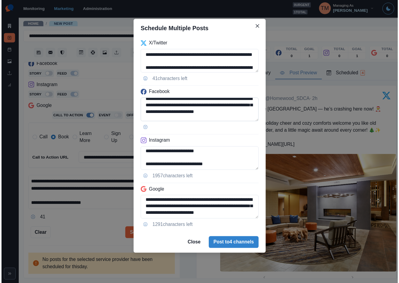
scroll to position [42, 0]
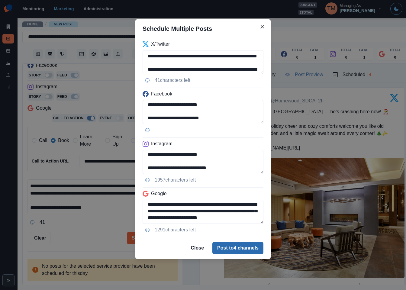
click at [242, 250] on button "Post to 4 channels" at bounding box center [237, 248] width 51 height 12
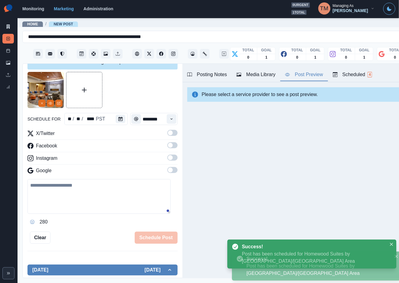
scroll to position [0, 0]
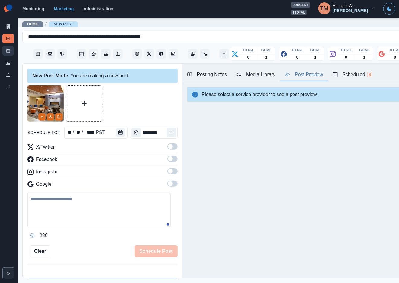
click at [11, 53] on link "Post Schedule" at bounding box center [7, 51] width 11 height 10
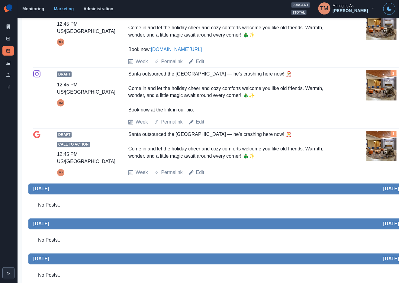
scroll to position [328, 0]
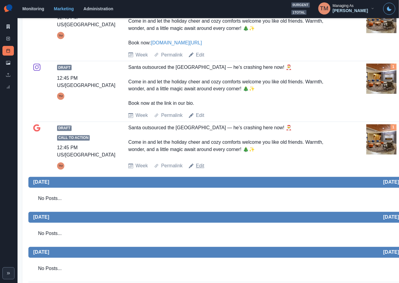
click at [201, 165] on link "Edit" at bounding box center [200, 165] width 8 height 7
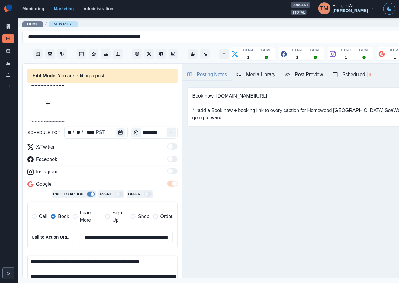
type input "********"
type textarea "**********"
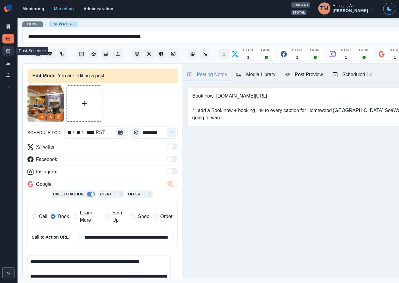
click at [8, 53] on rect at bounding box center [8, 50] width 3 height 3
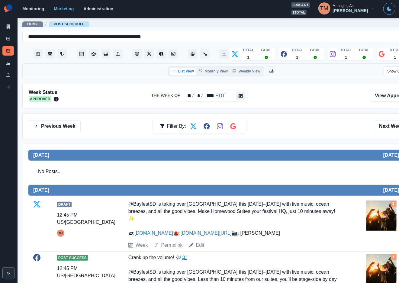
scroll to position [45, 0]
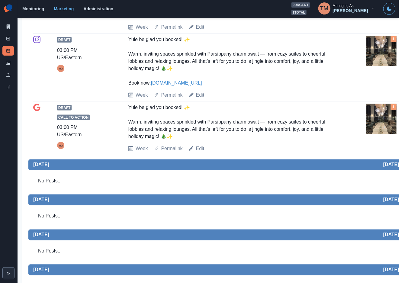
scroll to position [272, 0]
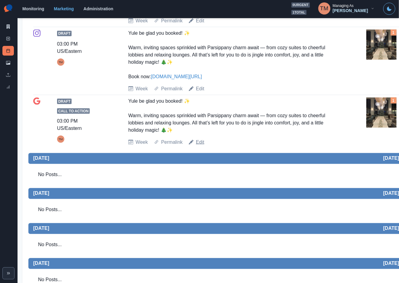
click at [199, 142] on link "Edit" at bounding box center [200, 142] width 8 height 7
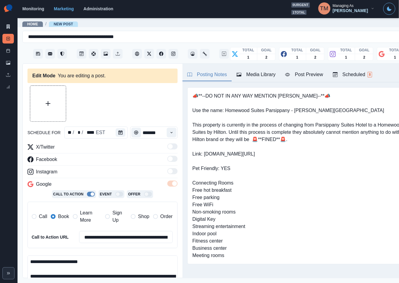
type input "*******"
type textarea "**********"
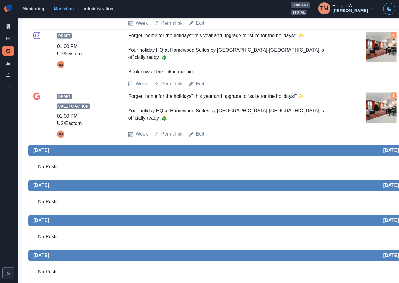
scroll to position [305, 0]
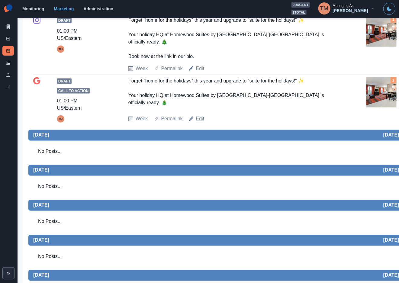
click at [201, 115] on link "Edit" at bounding box center [200, 118] width 8 height 7
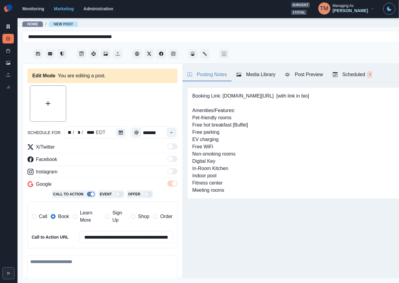
type input "*******"
type textarea "**********"
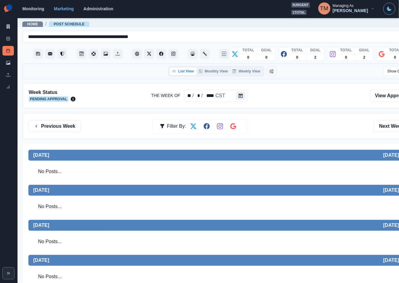
click at [330, 126] on div "Previous Week Filter By: Next Week" at bounding box center [222, 126] width 387 height 12
click at [6, 63] on icon at bounding box center [8, 63] width 4 height 4
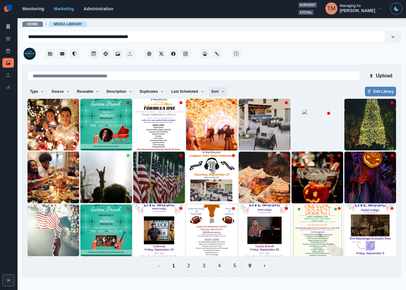
click at [221, 90] on icon "button" at bounding box center [223, 92] width 4 height 4
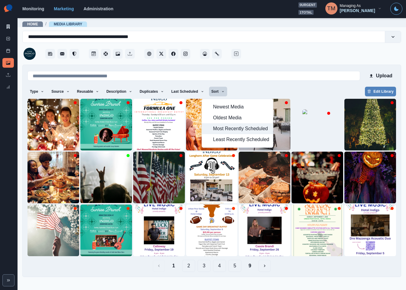
drag, startPoint x: 233, startPoint y: 129, endPoint x: 225, endPoint y: 134, distance: 9.8
click at [233, 129] on span "Most Recently Scheduled" at bounding box center [241, 128] width 56 height 7
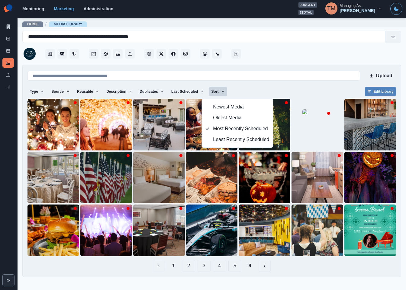
click at [266, 88] on div "Type Any Image Video Source Any Upload Social Manager Found: Instagram Found: G…" at bounding box center [211, 92] width 368 height 11
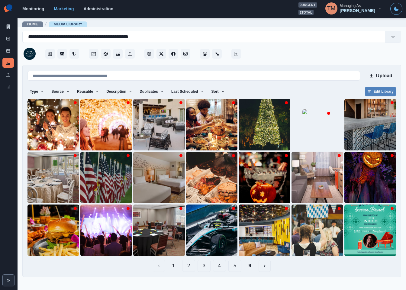
click at [251, 267] on button "9" at bounding box center [250, 266] width 12 height 12
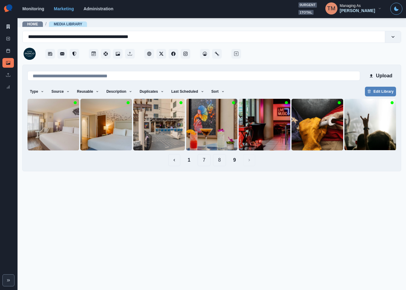
click at [219, 162] on button "8" at bounding box center [219, 160] width 13 height 12
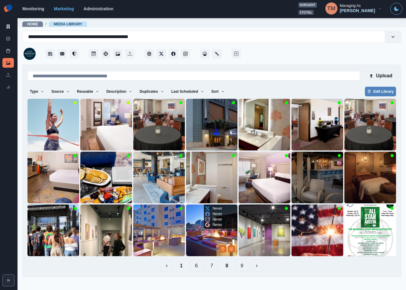
click at [202, 239] on img at bounding box center [212, 230] width 52 height 52
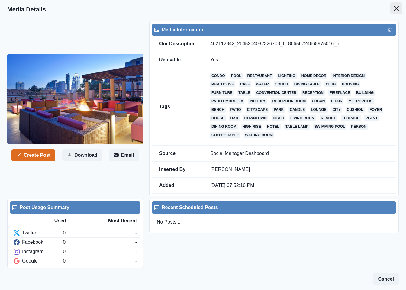
click at [394, 8] on icon "Close" at bounding box center [396, 8] width 5 height 5
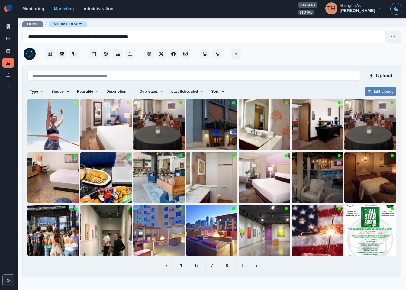
click at [245, 268] on button "9" at bounding box center [241, 266] width 13 height 12
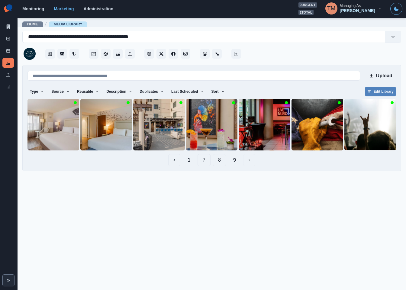
click at [221, 162] on button "8" at bounding box center [219, 160] width 13 height 12
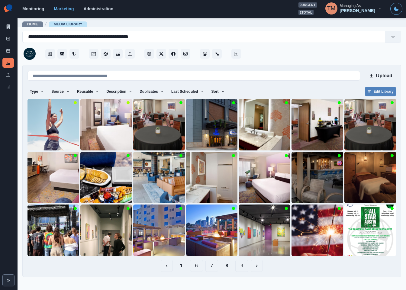
click at [214, 267] on button "7" at bounding box center [211, 266] width 13 height 12
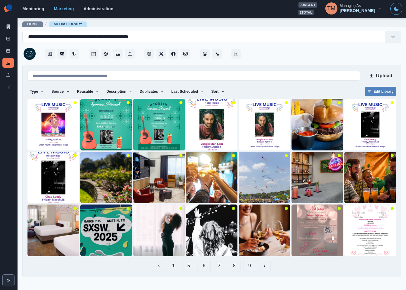
click at [203, 262] on button "6" at bounding box center [203, 266] width 13 height 12
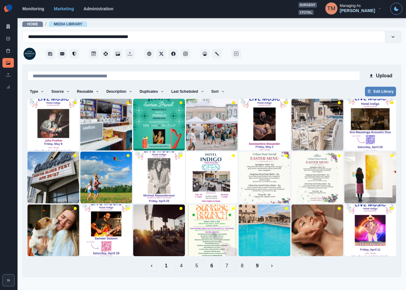
click at [196, 266] on button "5" at bounding box center [196, 266] width 13 height 12
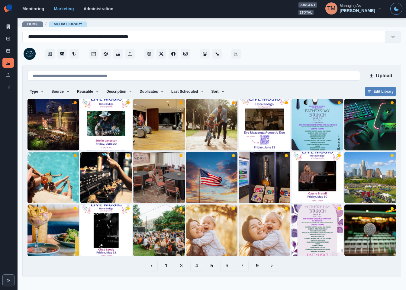
click at [198, 266] on button "4" at bounding box center [196, 266] width 13 height 12
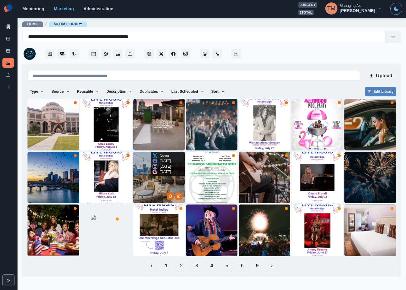
click at [144, 180] on img at bounding box center [159, 178] width 52 height 52
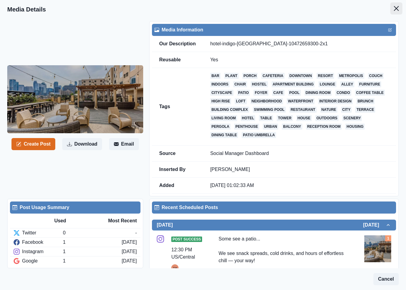
click at [394, 10] on icon "Close" at bounding box center [396, 8] width 5 height 5
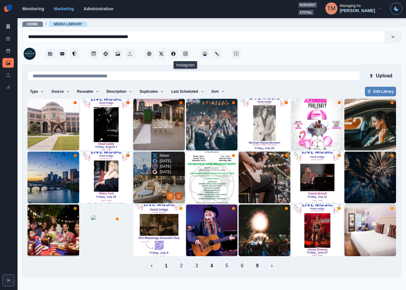
click at [177, 196] on icon "Edit Media" at bounding box center [178, 196] width 3 height 3
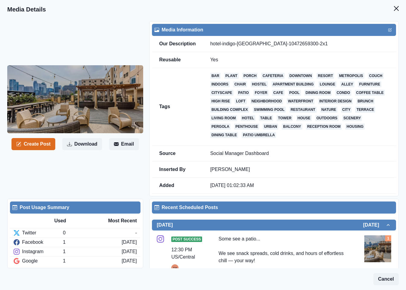
click at [394, 7] on icon "Close" at bounding box center [396, 8] width 5 height 5
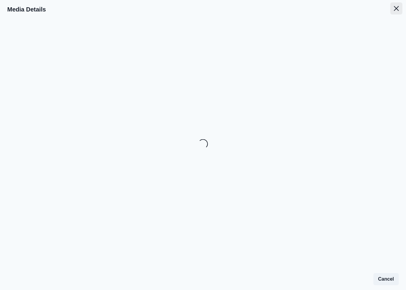
click at [397, 9] on icon "Close" at bounding box center [396, 8] width 5 height 5
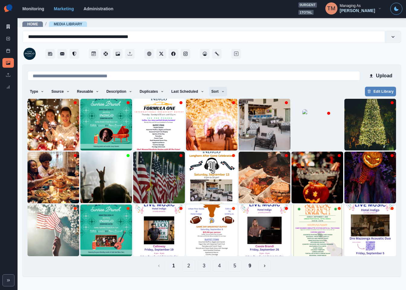
click at [209, 91] on button "Sort" at bounding box center [218, 92] width 18 height 10
click at [204, 268] on button "3" at bounding box center [203, 266] width 13 height 12
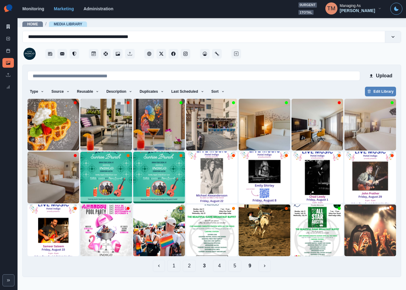
click at [219, 268] on button "4" at bounding box center [219, 266] width 13 height 12
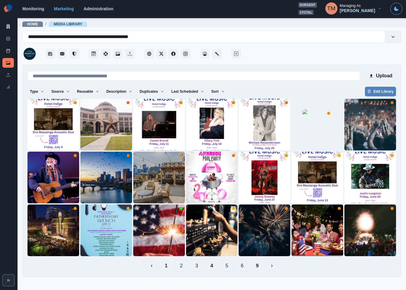
click at [229, 267] on button "5" at bounding box center [226, 266] width 13 height 12
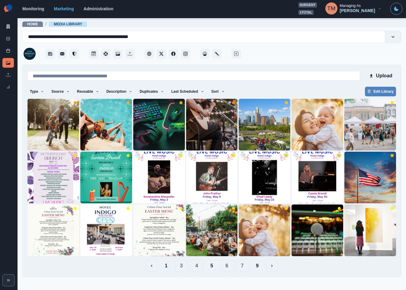
click at [228, 268] on button "6" at bounding box center [226, 266] width 13 height 12
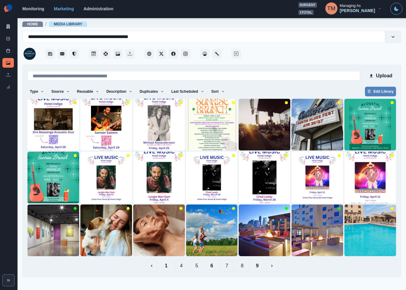
click at [232, 268] on button "7" at bounding box center [226, 266] width 13 height 12
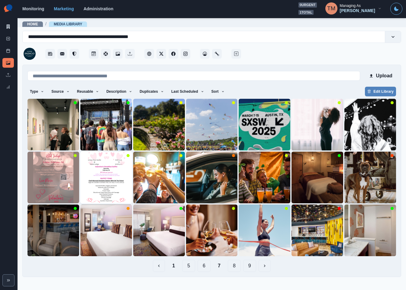
click at [206, 265] on button "6" at bounding box center [203, 266] width 13 height 12
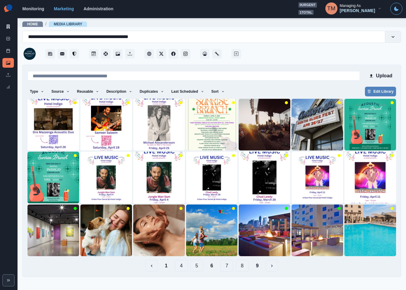
click at [193, 266] on button "5" at bounding box center [196, 266] width 13 height 12
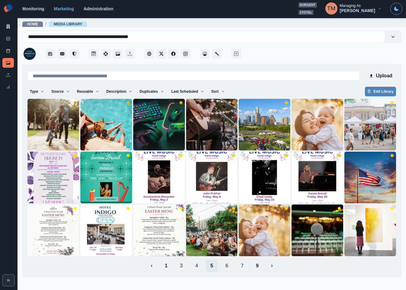
click at [211, 266] on button "5" at bounding box center [212, 266] width 12 height 12
click at [201, 266] on button "4" at bounding box center [196, 266] width 13 height 12
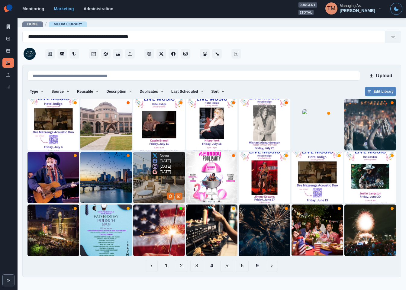
click at [141, 177] on img at bounding box center [159, 178] width 52 height 52
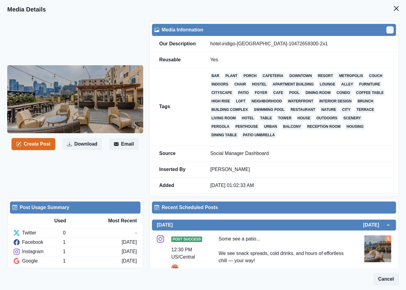
click at [388, 30] on icon "Edit" at bounding box center [390, 30] width 4 height 4
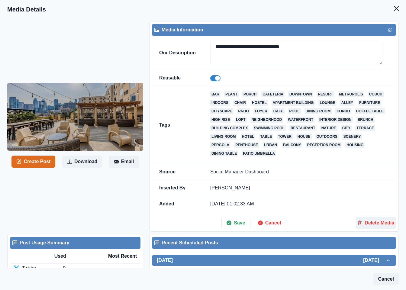
click at [212, 80] on span at bounding box center [215, 78] width 10 height 6
drag, startPoint x: 236, startPoint y: 225, endPoint x: 307, endPoint y: 207, distance: 73.6
click at [307, 207] on div "**********" at bounding box center [274, 138] width 244 height 205
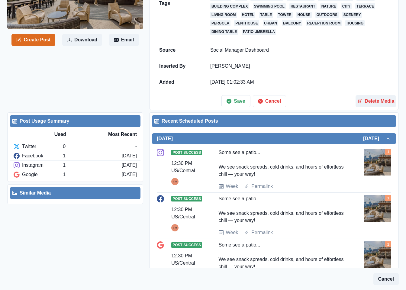
scroll to position [109, 0]
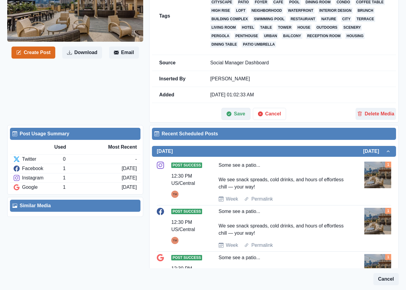
click at [238, 114] on button "Save" at bounding box center [235, 114] width 29 height 12
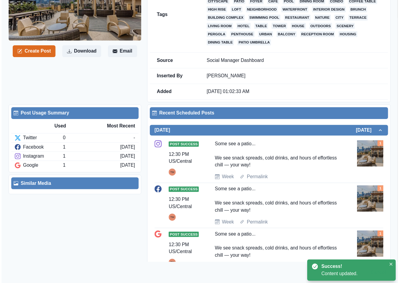
scroll to position [0, 0]
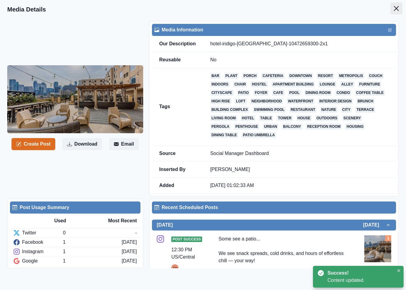
click at [390, 11] on button "Close" at bounding box center [396, 8] width 12 height 12
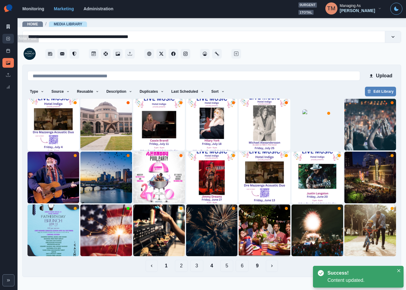
click at [6, 38] on icon at bounding box center [8, 39] width 4 height 4
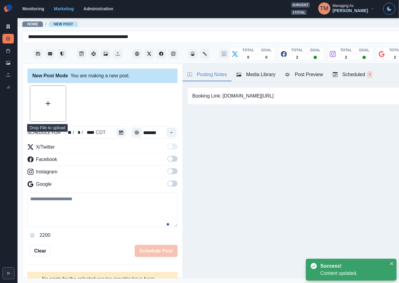
click at [50, 101] on button "Upload Media" at bounding box center [48, 104] width 36 height 36
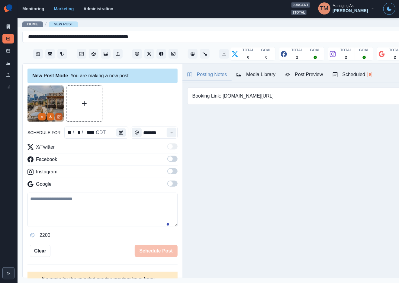
click at [58, 117] on icon "Edit Media" at bounding box center [59, 116] width 2 height 2
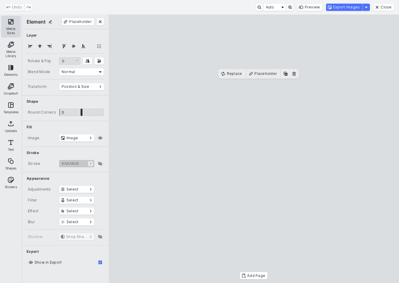
click at [11, 24] on button "Media Sizes" at bounding box center [10, 27] width 19 height 22
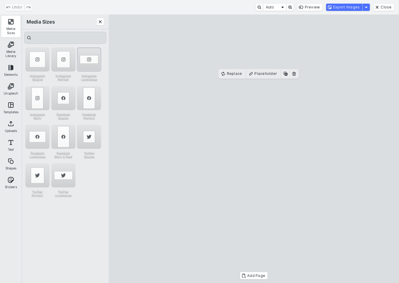
click at [91, 56] on div "Instagram Landscape" at bounding box center [89, 59] width 24 height 24
drag, startPoint x: 359, startPoint y: 7, endPoint x: 246, endPoint y: 66, distance: 126.8
click at [241, 43] on div "Undo Auto Preview Export Images Close Media Sizes Media Library Elements Unspla…" at bounding box center [199, 141] width 399 height 283
drag, startPoint x: 277, startPoint y: 150, endPoint x: 277, endPoint y: 146, distance: 4.5
click at [254, 149] on cesdk-canvas "Editor canvas" at bounding box center [254, 149] width 0 height 0
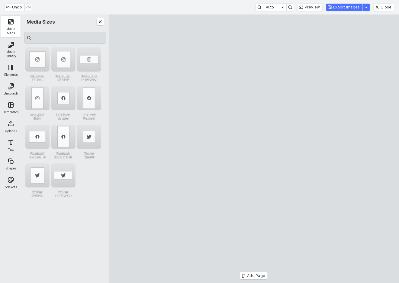
click at [254, 149] on cesdk-canvas "Editor canvas" at bounding box center [254, 149] width 0 height 0
click at [355, 7] on button "Export Images" at bounding box center [344, 7] width 36 height 7
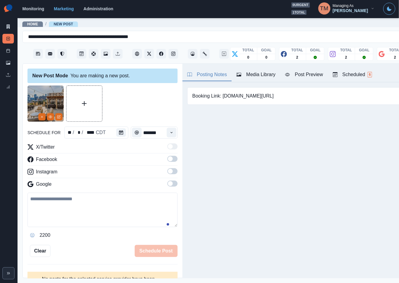
click at [272, 75] on div "Media Library" at bounding box center [255, 74] width 39 height 7
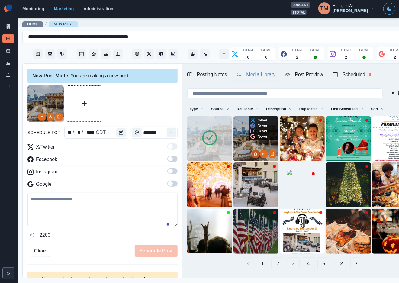
click at [254, 152] on icon "Delete Media" at bounding box center [256, 154] width 4 height 4
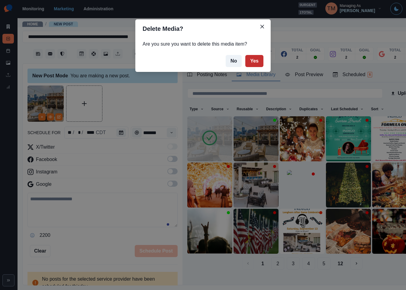
click at [258, 63] on button "Yes" at bounding box center [254, 61] width 18 height 12
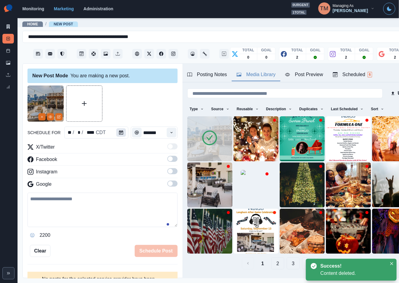
click at [119, 133] on icon "Calendar" at bounding box center [121, 132] width 4 height 4
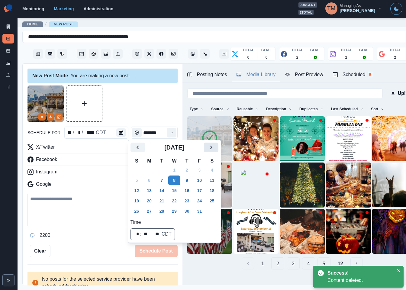
click at [212, 145] on icon "Next" at bounding box center [210, 147] width 7 height 7
click at [212, 146] on icon "Next" at bounding box center [210, 147] width 7 height 7
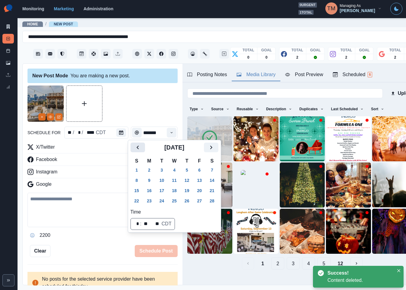
click at [136, 145] on icon "Previous" at bounding box center [137, 147] width 7 height 7
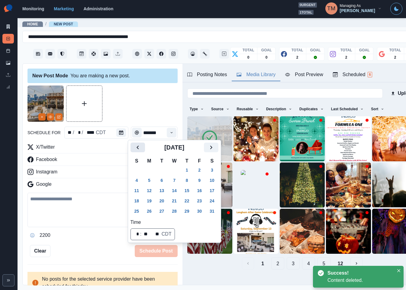
click at [136, 145] on icon "Previous" at bounding box center [137, 147] width 7 height 7
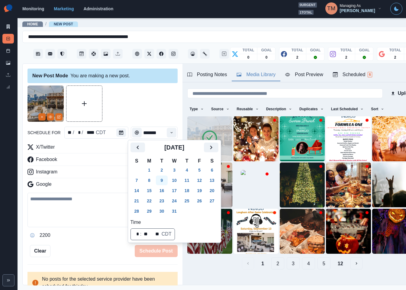
click at [162, 180] on button "9" at bounding box center [162, 180] width 12 height 10
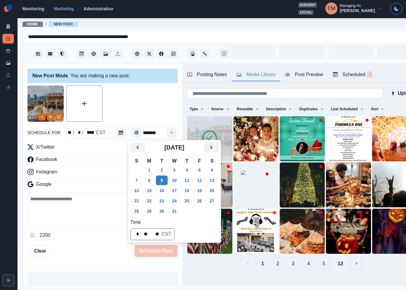
click at [135, 113] on div at bounding box center [102, 103] width 150 height 36
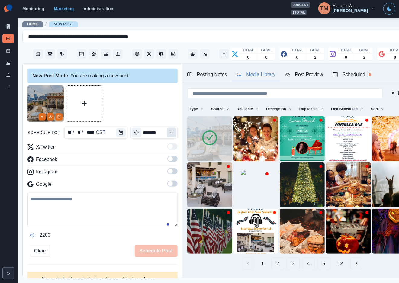
click at [167, 135] on button "Time" at bounding box center [172, 133] width 10 height 10
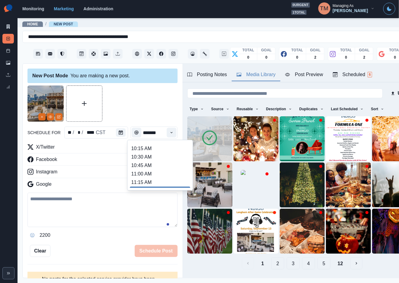
scroll to position [82, 0]
click at [138, 186] on ul "8:00 AM 8:15 AM 8:30 AM 8:45 AM 9:00 AM 9:15 AM 9:30 AM 9:45 AM 10:00 AM 10:15 …" at bounding box center [160, 165] width 60 height 45
type input "********"
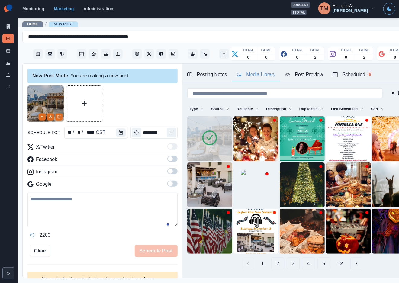
drag, startPoint x: 166, startPoint y: 159, endPoint x: 171, endPoint y: 177, distance: 18.1
click at [167, 161] on span at bounding box center [172, 159] width 10 height 6
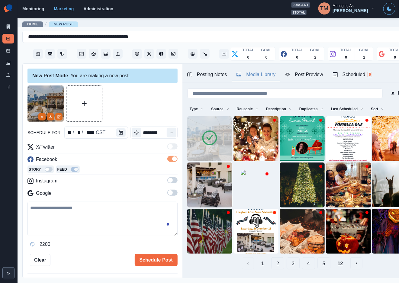
click at [168, 181] on span at bounding box center [172, 180] width 10 height 6
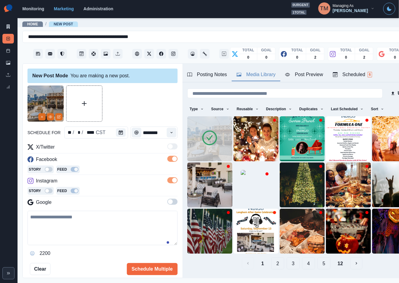
click at [168, 203] on span at bounding box center [172, 202] width 10 height 6
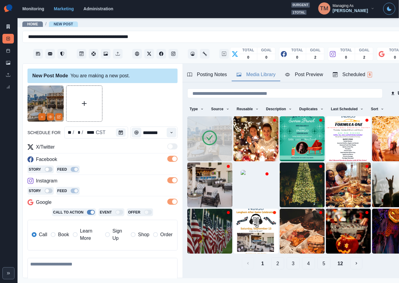
click at [67, 235] on span "Book" at bounding box center [63, 234] width 11 height 7
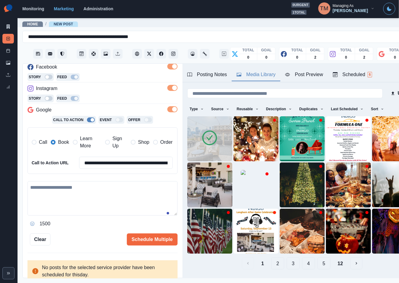
scroll to position [95, 0]
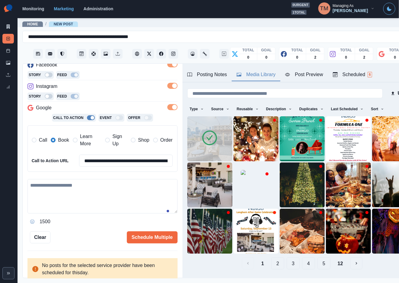
click at [56, 192] on textarea at bounding box center [102, 196] width 150 height 34
paste textarea "**********"
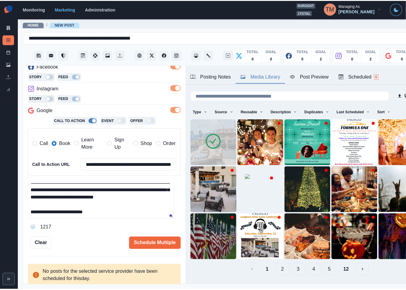
scroll to position [34, 0]
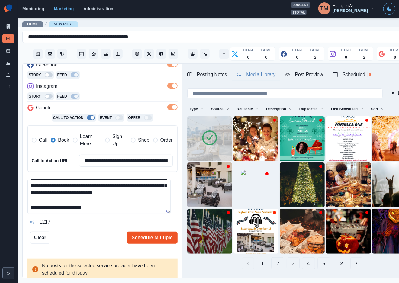
type textarea "**********"
click at [145, 235] on button "Schedule Multiple" at bounding box center [152, 238] width 51 height 12
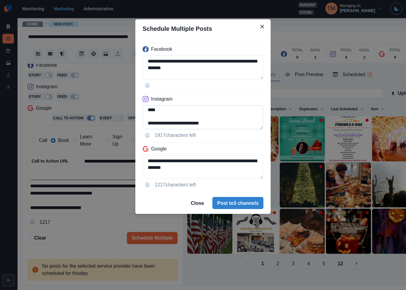
scroll to position [42, 0]
drag, startPoint x: 148, startPoint y: 125, endPoint x: 241, endPoint y: 125, distance: 93.6
click at [241, 125] on textarea "**********" at bounding box center [203, 117] width 120 height 24
paste textarea "****"
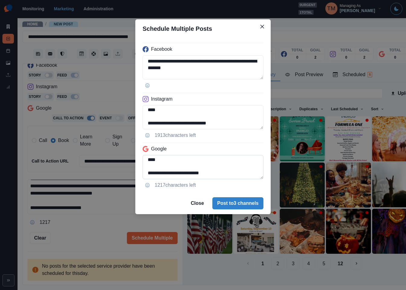
type textarea "**********"
drag, startPoint x: 240, startPoint y: 162, endPoint x: 257, endPoint y: 181, distance: 26.3
click at [257, 181] on div "**********" at bounding box center [202, 115] width 135 height 154
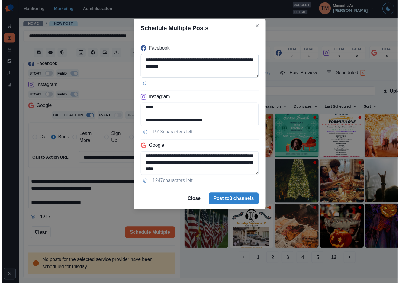
scroll to position [41, 0]
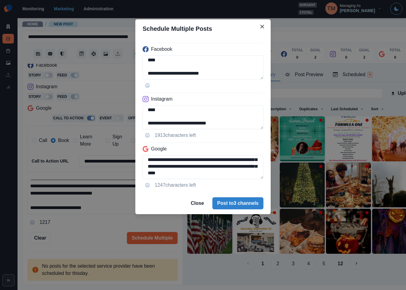
type textarea "**********"
click at [76, 229] on div "**********" at bounding box center [203, 145] width 406 height 290
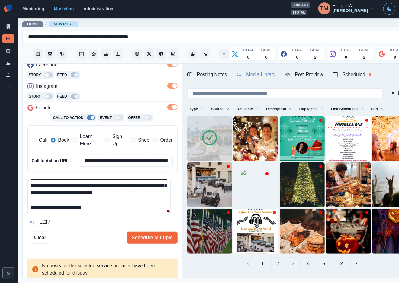
click at [308, 78] on div "Post Preview" at bounding box center [304, 74] width 38 height 7
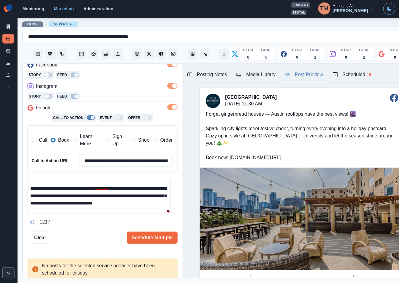
scroll to position [0, 0]
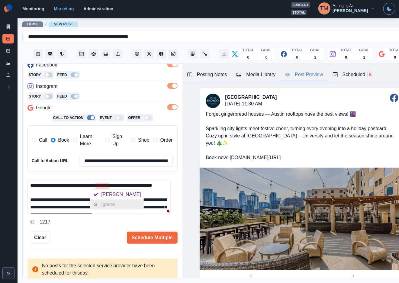
click at [107, 205] on div "Ignore" at bounding box center [109, 205] width 16 height 10
drag, startPoint x: 62, startPoint y: 210, endPoint x: 25, endPoint y: 175, distance: 51.2
click at [25, 175] on div "**********" at bounding box center [103, 171] width 160 height 215
click at [60, 210] on textarea "**********" at bounding box center [98, 196] width 143 height 35
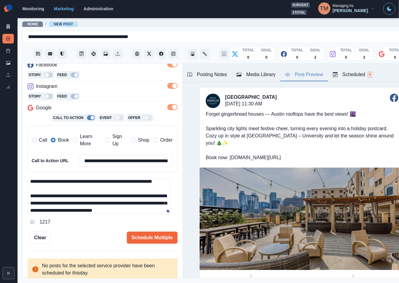
scroll to position [18, 0]
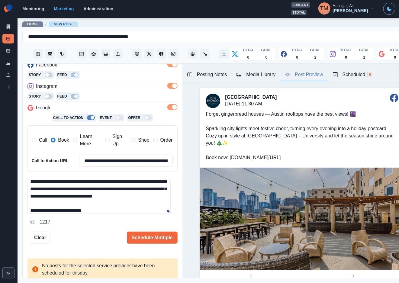
click at [82, 197] on textarea "**********" at bounding box center [98, 196] width 143 height 35
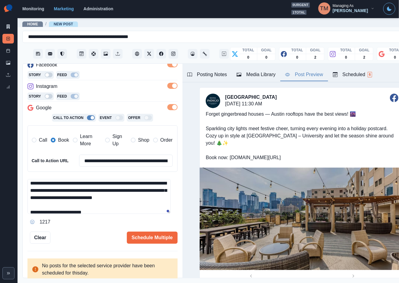
paste textarea "**********"
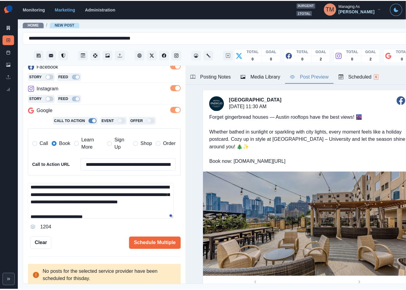
scroll to position [36, 0]
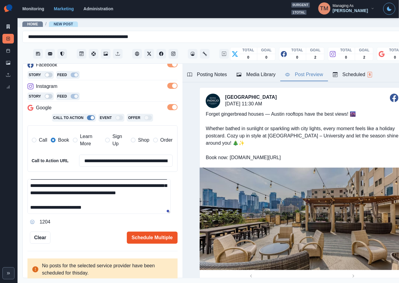
type textarea "**********"
click at [149, 239] on button "Schedule Multiple" at bounding box center [152, 238] width 51 height 12
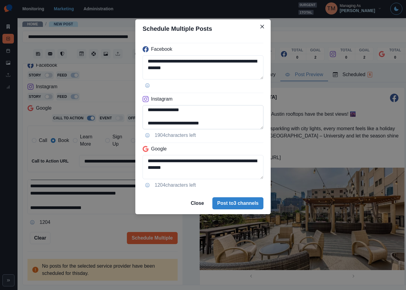
scroll to position [48, 0]
drag, startPoint x: 148, startPoint y: 123, endPoint x: 245, endPoint y: 128, distance: 97.0
click at [245, 128] on textarea "**********" at bounding box center [203, 117] width 121 height 24
paste textarea "****"
type textarea "**********"
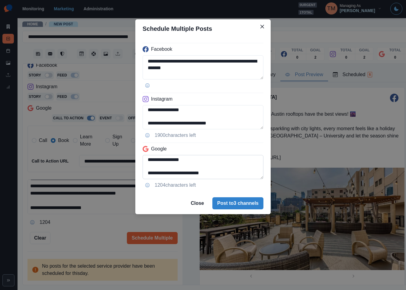
drag, startPoint x: 188, startPoint y: 161, endPoint x: 246, endPoint y: 179, distance: 60.9
click at [246, 179] on textarea "**********" at bounding box center [203, 167] width 121 height 24
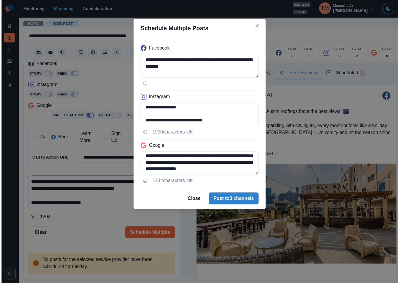
scroll to position [35, 0]
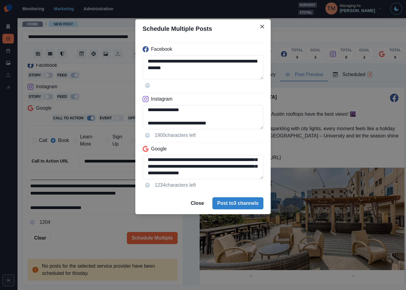
type textarea "**********"
click at [84, 232] on div "**********" at bounding box center [203, 145] width 406 height 290
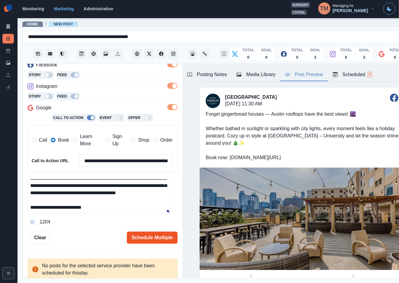
click at [163, 238] on button "Schedule Multiple" at bounding box center [152, 238] width 51 height 12
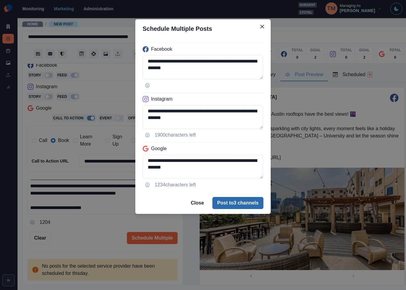
click at [249, 206] on button "Post to 3 channels" at bounding box center [237, 203] width 51 height 12
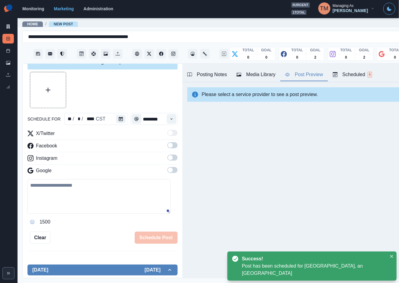
scroll to position [0, 0]
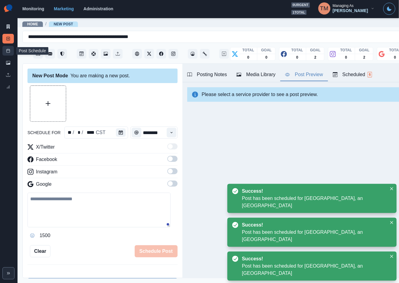
click at [7, 53] on link "Post Schedule" at bounding box center [7, 51] width 11 height 10
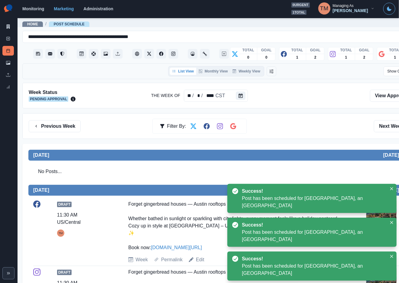
click at [282, 123] on div "Previous Week Filter By: Next Week" at bounding box center [222, 126] width 387 height 12
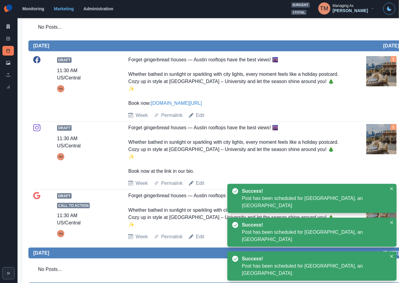
scroll to position [136, 0]
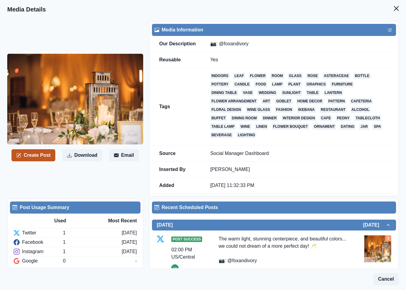
click at [37, 158] on button "Create Post" at bounding box center [33, 155] width 44 height 12
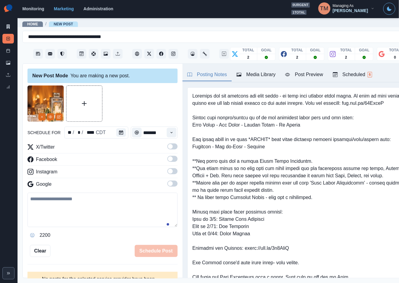
paste textarea "**********"
click at [79, 216] on textarea at bounding box center [102, 210] width 150 height 34
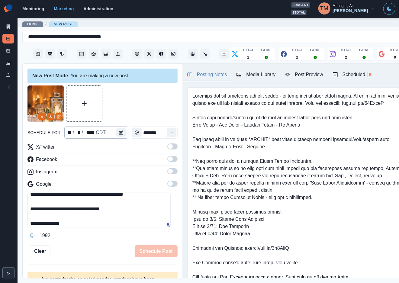
scroll to position [26, 0]
type textarea "**********"
click at [120, 131] on button "Calendar" at bounding box center [121, 132] width 10 height 8
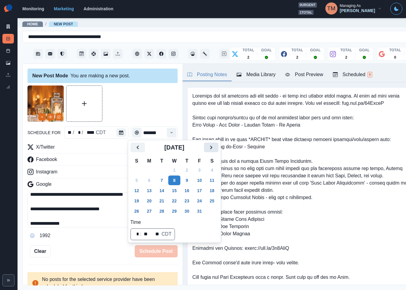
click at [214, 147] on icon "Next" at bounding box center [210, 147] width 7 height 7
click at [212, 200] on button "27" at bounding box center [212, 201] width 12 height 10
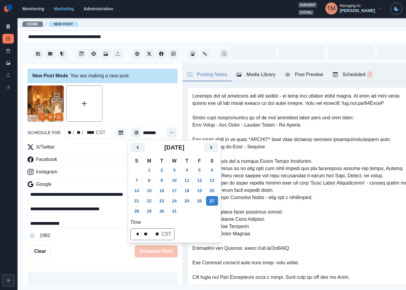
click at [143, 103] on div at bounding box center [102, 103] width 150 height 36
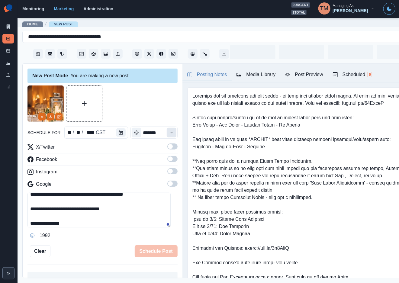
click at [169, 133] on icon "Time" at bounding box center [171, 132] width 4 height 4
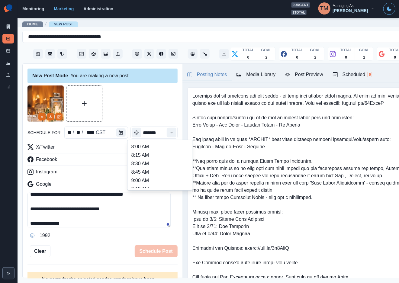
scroll to position [136, 0]
click at [153, 163] on li "12:30 PM" at bounding box center [160, 163] width 60 height 8
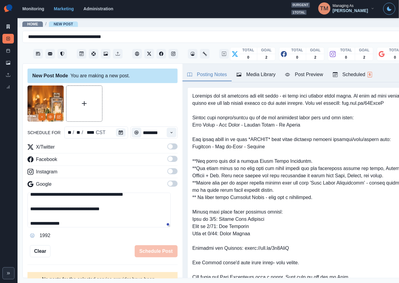
type input "********"
click at [167, 145] on span at bounding box center [172, 146] width 10 height 6
click at [167, 160] on span at bounding box center [172, 159] width 10 height 6
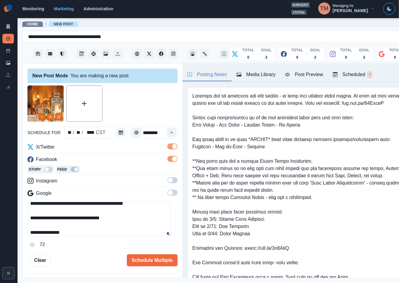
click at [167, 182] on span at bounding box center [172, 180] width 10 height 6
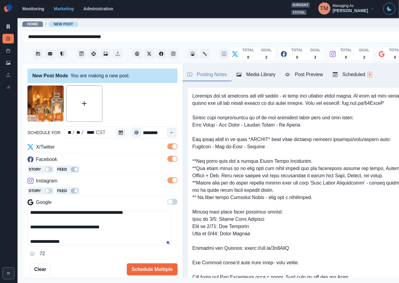
click at [143, 103] on div at bounding box center [102, 103] width 150 height 36
click at [309, 76] on div "Post Preview" at bounding box center [304, 74] width 38 height 7
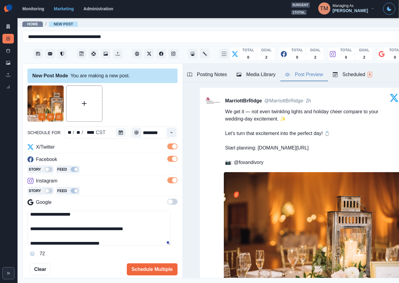
scroll to position [8, 0]
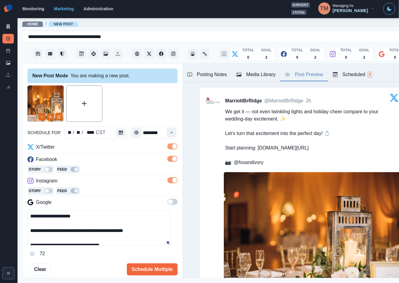
click at [88, 219] on textarea "**********" at bounding box center [98, 228] width 143 height 35
click at [149, 230] on textarea "**********" at bounding box center [98, 228] width 143 height 35
click at [99, 227] on div "day" at bounding box center [98, 225] width 10 height 10
click at [144, 230] on textarea "**********" at bounding box center [98, 228] width 143 height 35
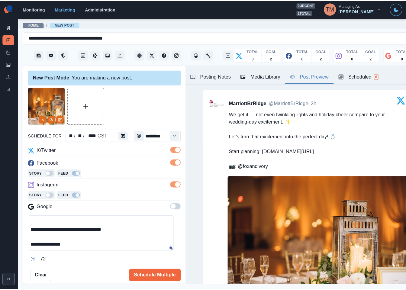
scroll to position [28, 0]
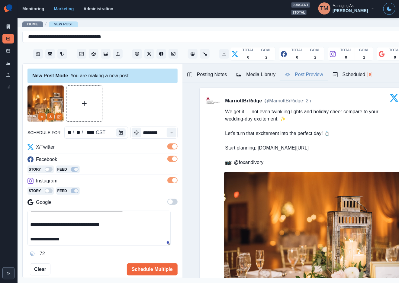
click at [60, 226] on textarea "**********" at bounding box center [98, 228] width 143 height 35
type textarea "**********"
click at [152, 270] on button "Schedule Multiple" at bounding box center [152, 269] width 51 height 12
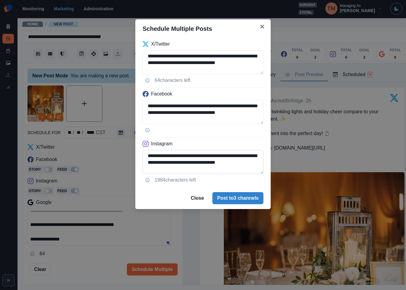
scroll to position [48, 0]
drag, startPoint x: 194, startPoint y: 157, endPoint x: 220, endPoint y: 164, distance: 26.9
click at [194, 157] on textarea "**********" at bounding box center [203, 162] width 121 height 24
paste textarea
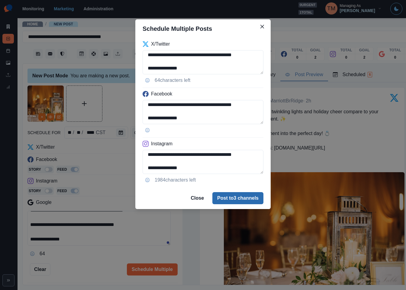
type textarea "**********"
click at [243, 200] on button "Post to 3 channels" at bounding box center [237, 198] width 51 height 12
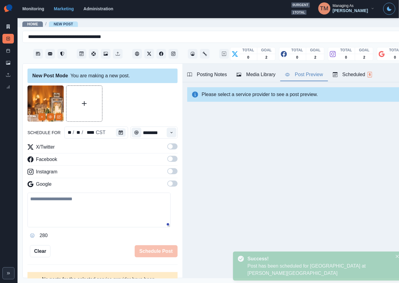
scroll to position [0, 0]
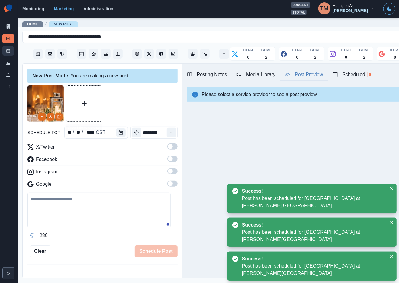
click at [8, 51] on icon at bounding box center [8, 51] width 4 height 4
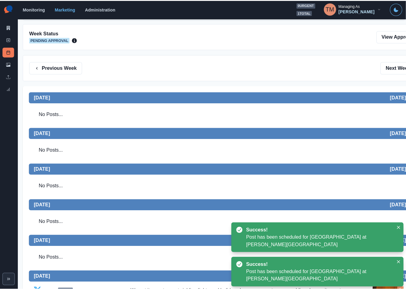
scroll to position [272, 0]
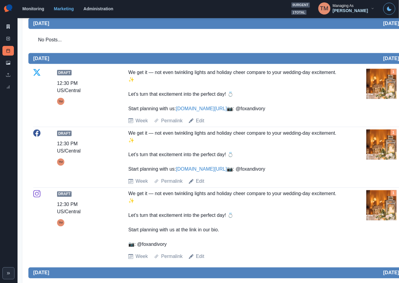
drag, startPoint x: 127, startPoint y: 72, endPoint x: 171, endPoint y: 126, distance: 69.6
click at [171, 124] on div "Draft 12:30 PM US/Central TM We get it — not even twinkling lights and holiday …" at bounding box center [222, 97] width 378 height 56
copy div "We get it — not even twinkling lights and holiday cheer compare to your wedding…"
click at [7, 62] on icon at bounding box center [8, 63] width 4 height 4
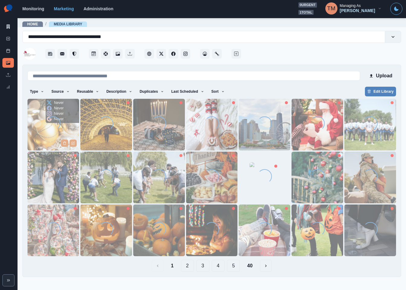
click at [44, 130] on img at bounding box center [53, 125] width 52 height 52
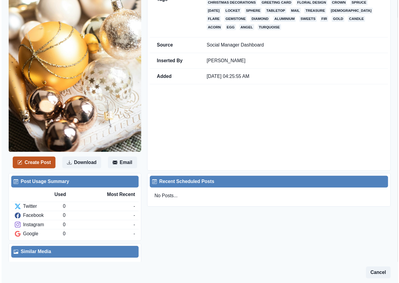
scroll to position [109, 0]
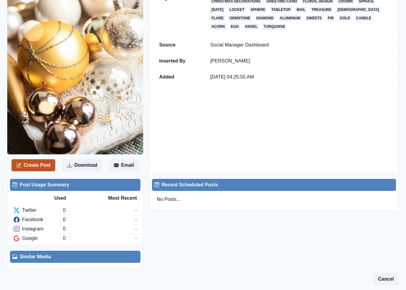
click at [30, 161] on button "Create Post" at bounding box center [33, 165] width 44 height 12
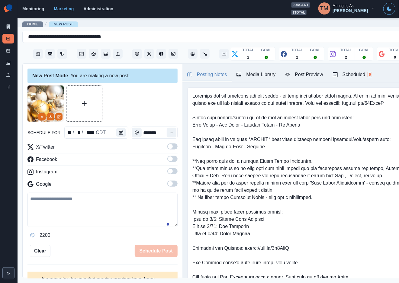
click at [119, 134] on icon "Calendar" at bounding box center [121, 132] width 4 height 4
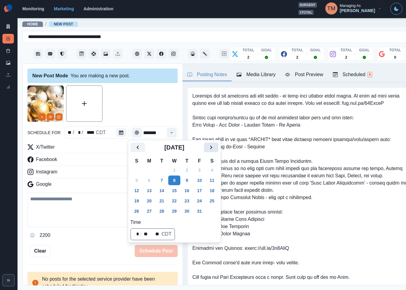
click at [208, 148] on icon "Next" at bounding box center [210, 147] width 7 height 7
click at [186, 201] on button "25" at bounding box center [187, 201] width 12 height 10
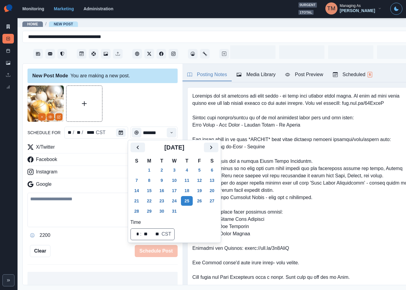
click at [146, 107] on div at bounding box center [102, 103] width 150 height 36
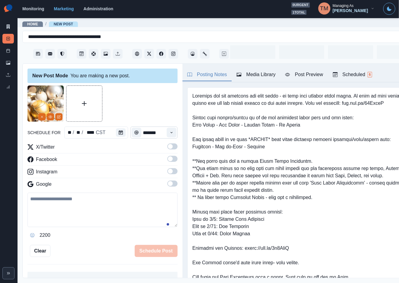
click at [169, 133] on icon "Time" at bounding box center [171, 132] width 4 height 4
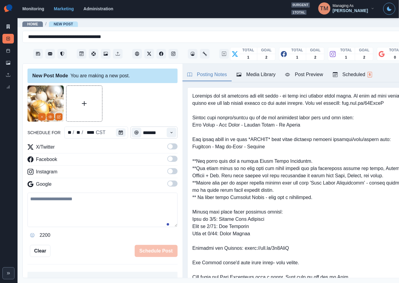
click at [169, 132] on icon "Time" at bounding box center [171, 132] width 4 height 4
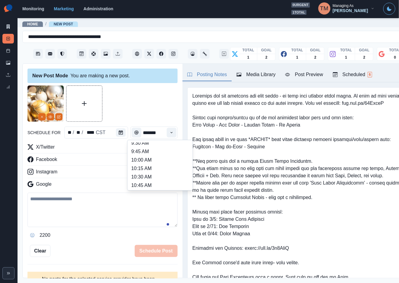
scroll to position [66, 0]
click at [164, 181] on li "11:00 AM" at bounding box center [160, 182] width 60 height 8
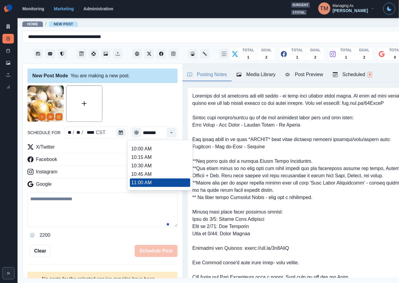
type input "********"
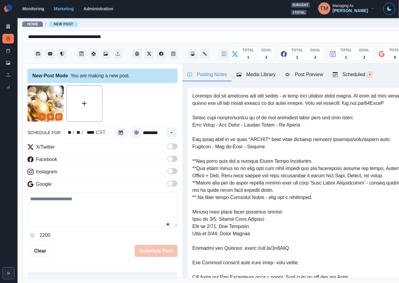
click at [168, 145] on span at bounding box center [170, 146] width 5 height 5
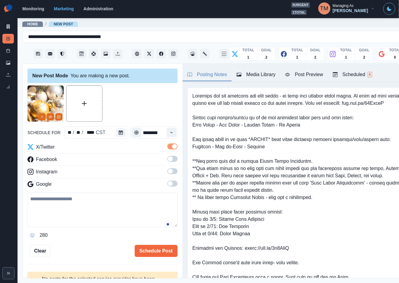
click at [168, 159] on span at bounding box center [172, 159] width 10 height 6
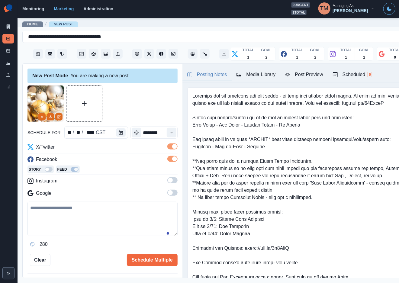
click at [168, 181] on span at bounding box center [172, 180] width 10 height 6
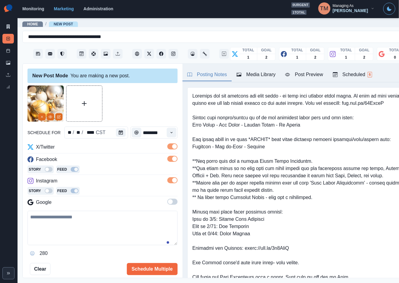
drag, startPoint x: 86, startPoint y: 222, endPoint x: 82, endPoint y: 228, distance: 7.5
click at [85, 224] on textarea at bounding box center [102, 228] width 150 height 34
paste textarea "**********"
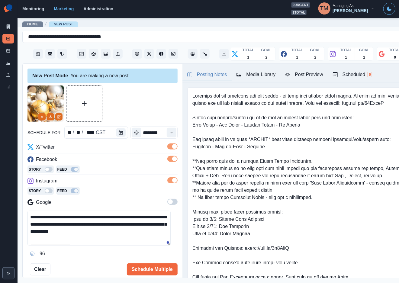
scroll to position [5, 0]
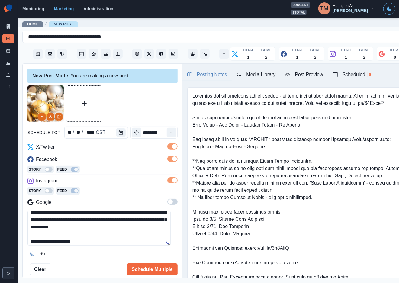
type textarea "**********"
click at [314, 77] on div "Post Preview" at bounding box center [304, 74] width 38 height 7
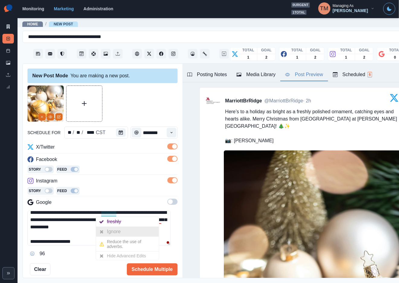
click at [112, 231] on div "Ignore" at bounding box center [115, 232] width 16 height 10
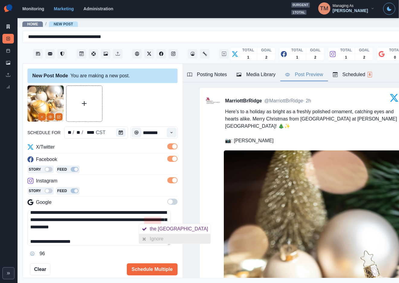
click at [154, 240] on div "Ignore" at bounding box center [158, 239] width 16 height 10
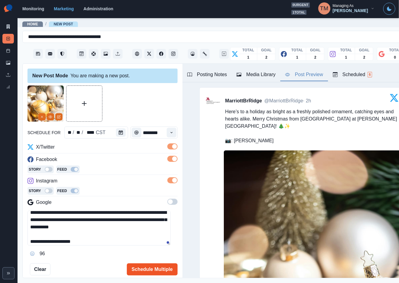
click at [148, 272] on button "Schedule Multiple" at bounding box center [152, 269] width 51 height 12
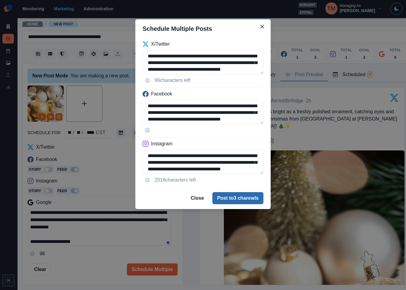
click at [248, 201] on button "Post to 3 channels" at bounding box center [237, 198] width 51 height 12
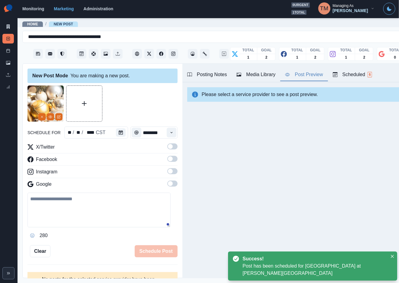
scroll to position [0, 0]
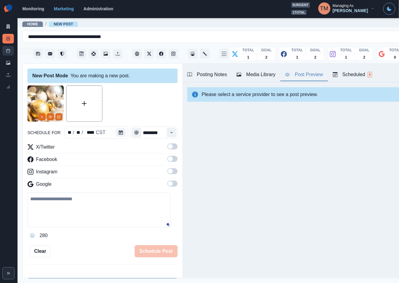
click at [7, 49] on icon at bounding box center [8, 51] width 4 height 4
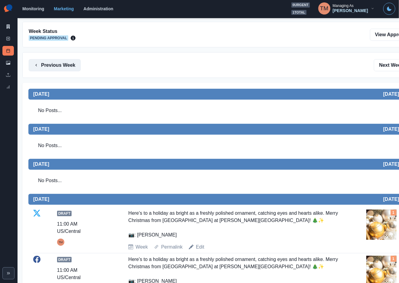
scroll to position [45, 0]
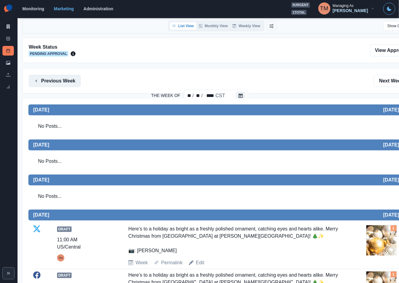
click at [52, 82] on button "Previous Week" at bounding box center [55, 81] width 52 height 12
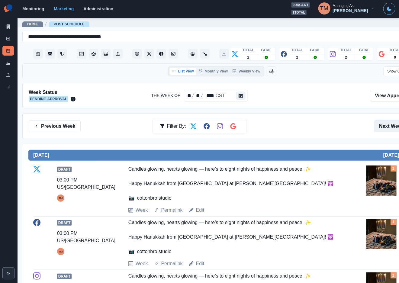
click at [382, 124] on button "Next Week" at bounding box center [395, 126] width 42 height 12
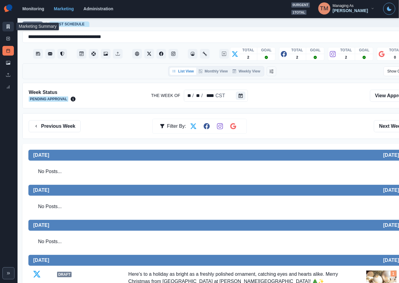
click at [7, 26] on icon at bounding box center [8, 26] width 3 height 4
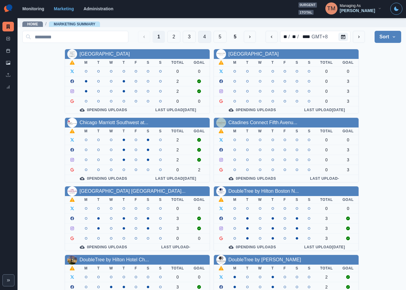
click at [198, 35] on button "4" at bounding box center [204, 37] width 13 height 12
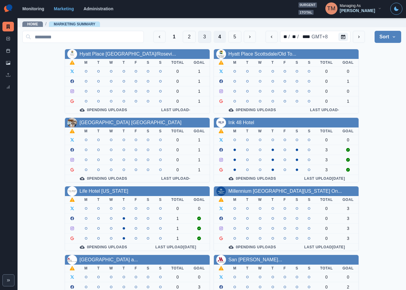
click at [198, 35] on button "3" at bounding box center [204, 37] width 13 height 12
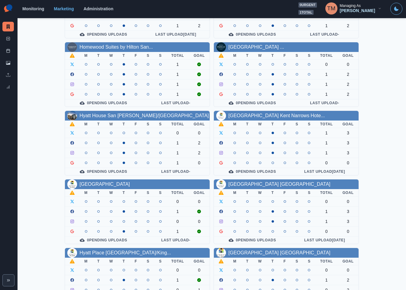
scroll to position [178, 0]
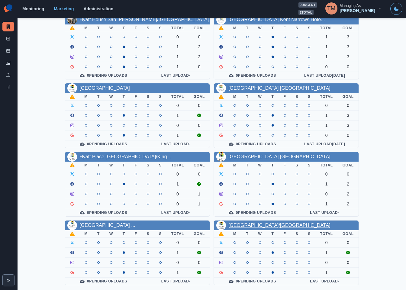
click at [255, 226] on link "[GEOGRAPHIC_DATA]/[GEOGRAPHIC_DATA]" at bounding box center [279, 225] width 102 height 5
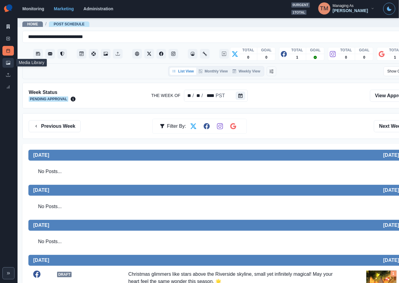
click at [8, 64] on icon at bounding box center [8, 63] width 4 height 4
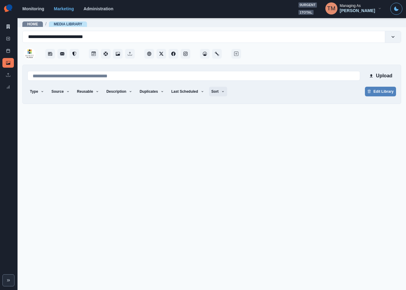
click at [222, 91] on icon "button" at bounding box center [223, 91] width 2 height 1
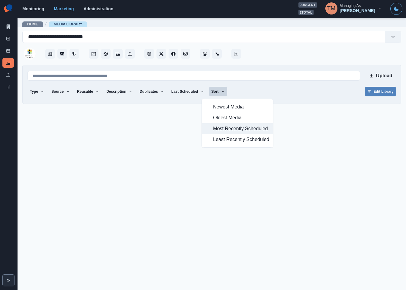
click at [226, 130] on span "Most Recently Scheduled" at bounding box center [241, 128] width 56 height 7
click at [299, 93] on div "Type Any Image Video Source Any Upload Social Manager Found: Instagram Found: G…" at bounding box center [211, 92] width 368 height 11
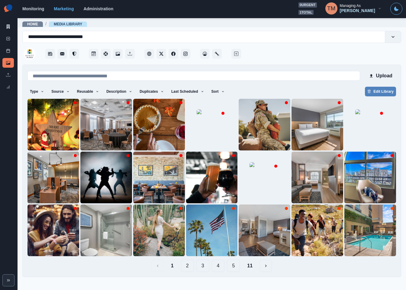
click at [248, 264] on button "11" at bounding box center [249, 266] width 15 height 12
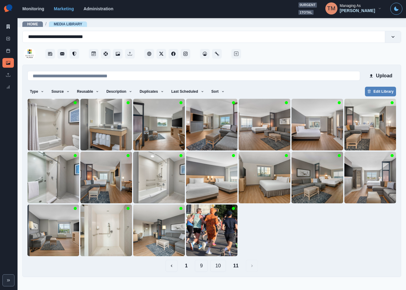
click at [221, 266] on button "10" at bounding box center [218, 266] width 16 height 12
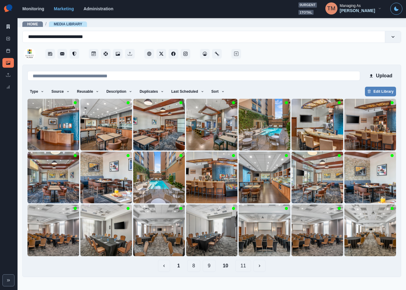
click at [209, 265] on button "9" at bounding box center [209, 266] width 13 height 12
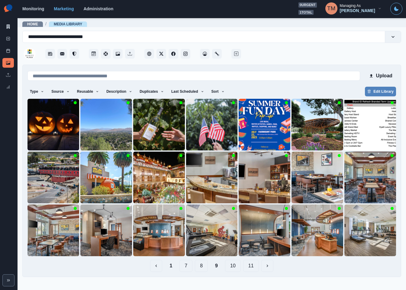
click at [200, 268] on button "8" at bounding box center [201, 266] width 13 height 12
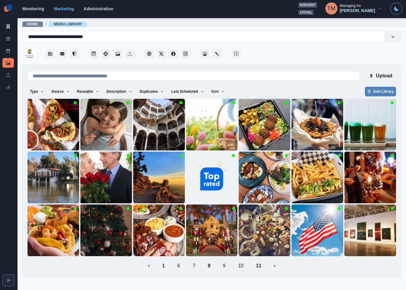
click at [199, 268] on button "7" at bounding box center [194, 266] width 13 height 12
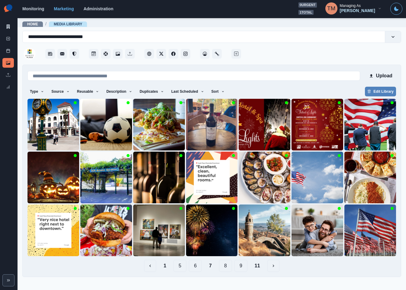
click at [194, 266] on button "6" at bounding box center [195, 266] width 13 height 12
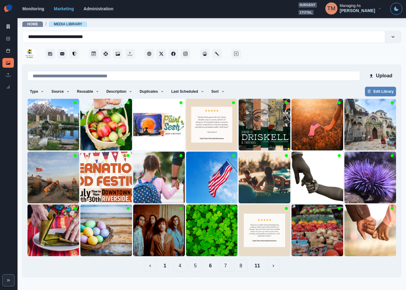
click at [257, 268] on button "11" at bounding box center [257, 266] width 15 height 12
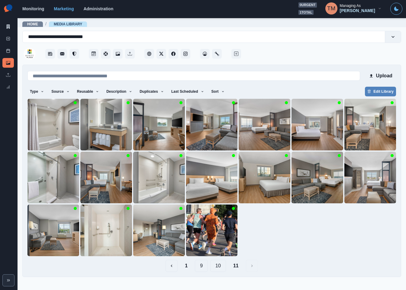
click at [188, 266] on button "1" at bounding box center [186, 266] width 12 height 12
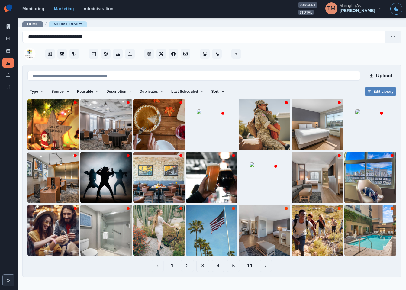
click at [248, 268] on button "11" at bounding box center [249, 266] width 15 height 12
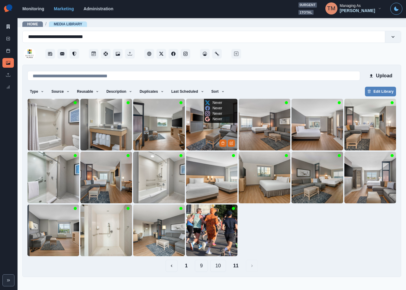
click at [201, 129] on img at bounding box center [212, 125] width 52 height 52
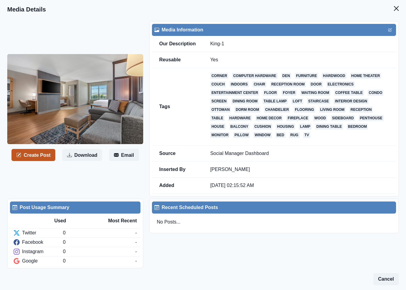
click at [39, 149] on button "Create Post" at bounding box center [33, 155] width 44 height 12
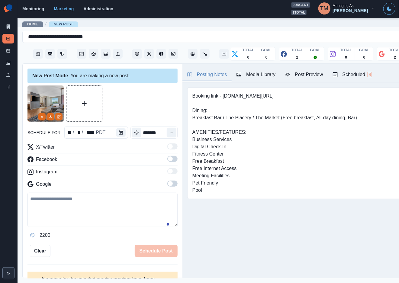
paste textarea "**********"
drag, startPoint x: 101, startPoint y: 210, endPoint x: 95, endPoint y: 213, distance: 7.6
click at [101, 210] on textarea at bounding box center [102, 210] width 150 height 34
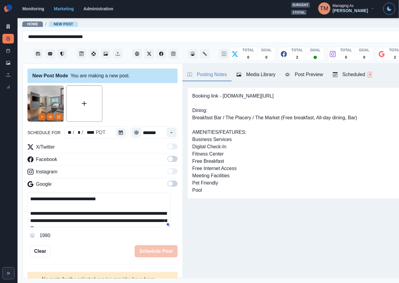
scroll to position [19, 0]
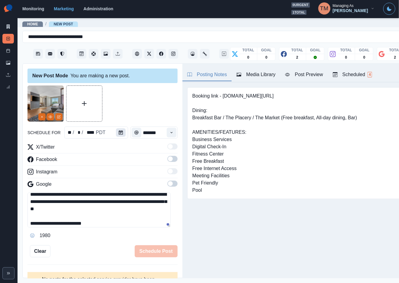
type textarea "**********"
click at [121, 132] on button "Calendar" at bounding box center [121, 132] width 10 height 8
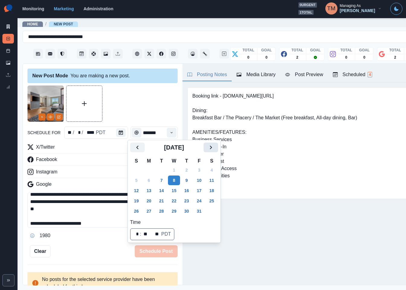
click at [213, 146] on icon "Next" at bounding box center [210, 147] width 7 height 7
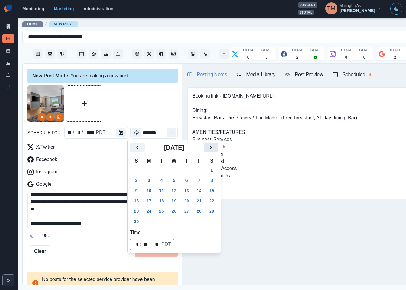
click at [213, 146] on icon "Next" at bounding box center [210, 147] width 7 height 7
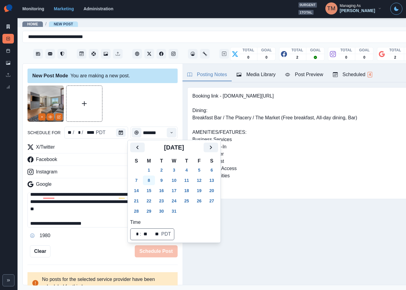
click at [148, 181] on button "8" at bounding box center [149, 180] width 12 height 10
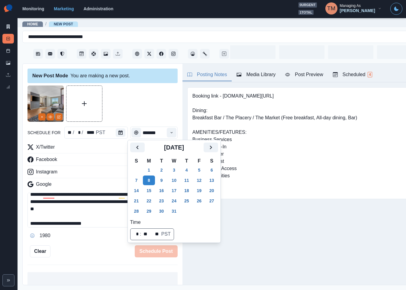
click at [131, 109] on div at bounding box center [102, 103] width 150 height 36
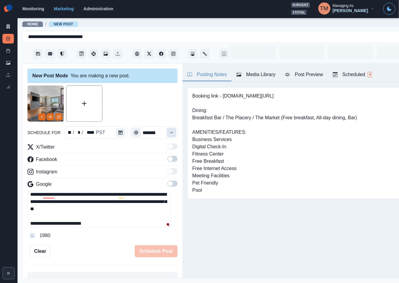
click at [169, 133] on icon "Time" at bounding box center [171, 132] width 4 height 4
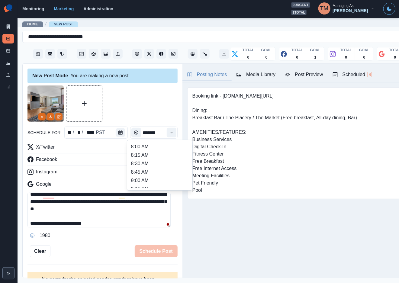
scroll to position [181, 0]
click at [147, 159] on li "1:45 PM" at bounding box center [160, 160] width 60 height 8
type input "*******"
drag, startPoint x: 166, startPoint y: 159, endPoint x: 170, endPoint y: 184, distance: 26.1
click at [167, 162] on span at bounding box center [172, 159] width 10 height 6
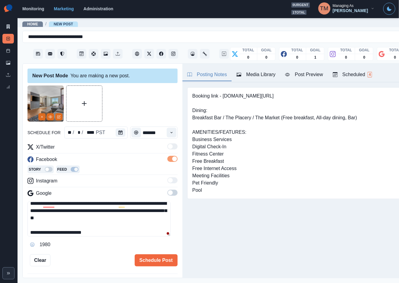
click at [168, 193] on span at bounding box center [172, 193] width 10 height 6
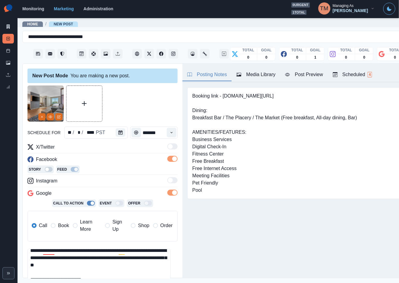
click at [59, 225] on span "Book" at bounding box center [63, 225] width 11 height 7
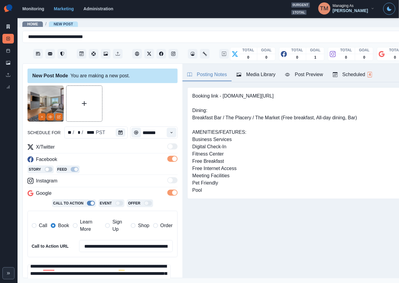
click at [131, 104] on div at bounding box center [102, 103] width 150 height 36
click at [301, 76] on div "Post Preview" at bounding box center [304, 74] width 38 height 7
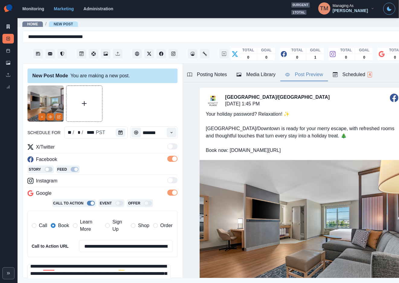
scroll to position [85, 0]
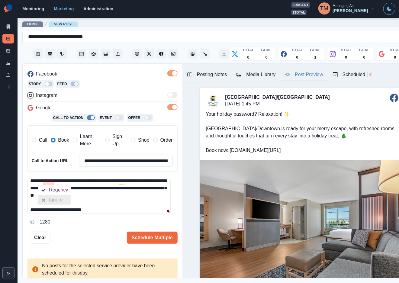
click at [61, 201] on div "Ignore" at bounding box center [57, 200] width 16 height 10
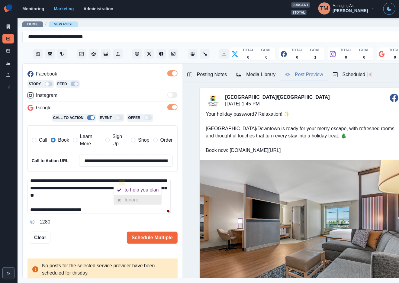
click at [133, 201] on div "Ignore" at bounding box center [133, 200] width 16 height 10
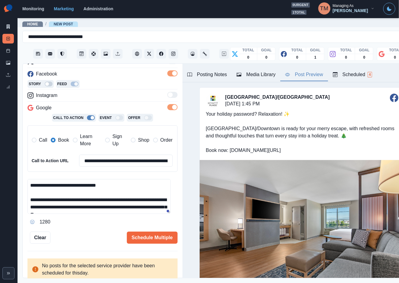
click at [105, 188] on textarea "**********" at bounding box center [98, 196] width 143 height 35
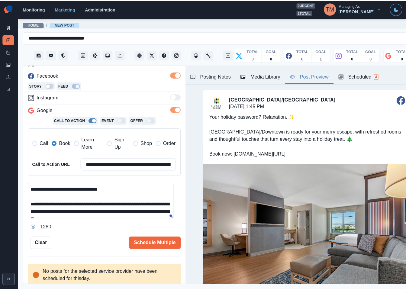
scroll to position [21, 0]
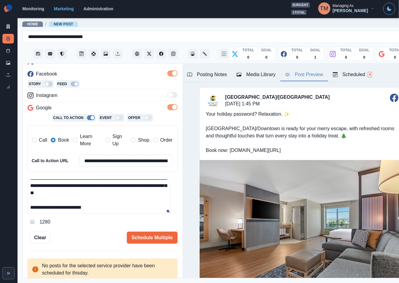
click at [103, 195] on textarea "**********" at bounding box center [98, 196] width 143 height 35
type textarea "**********"
click at [150, 239] on button "Schedule Multiple" at bounding box center [152, 238] width 51 height 12
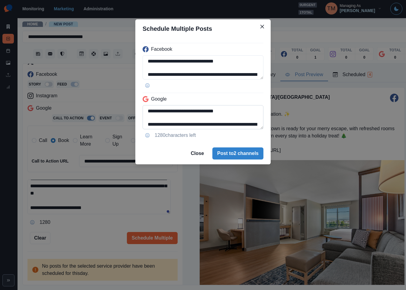
scroll to position [35, 0]
drag, startPoint x: 191, startPoint y: 112, endPoint x: 239, endPoint y: 129, distance: 50.9
click at [239, 129] on textarea "**********" at bounding box center [203, 117] width 121 height 24
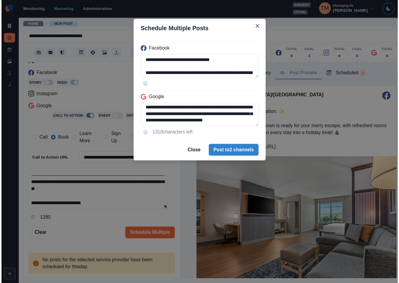
scroll to position [22, 0]
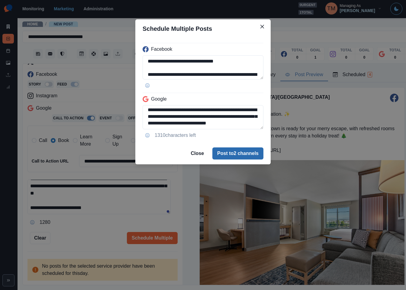
type textarea "**********"
click at [245, 155] on button "Post to 2 channels" at bounding box center [237, 153] width 51 height 12
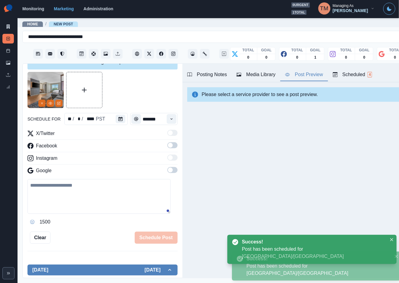
scroll to position [0, 0]
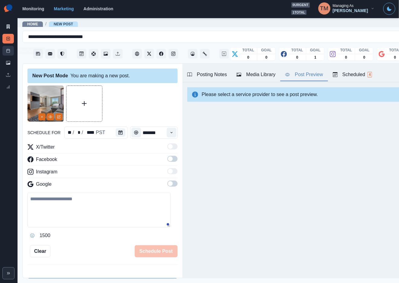
click at [8, 52] on icon at bounding box center [8, 51] width 4 height 4
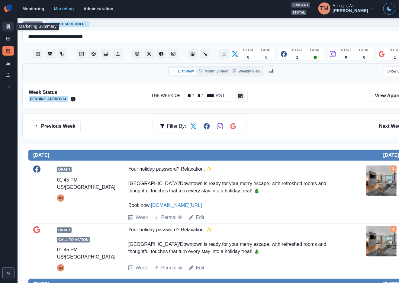
click at [8, 27] on icon at bounding box center [8, 26] width 3 height 4
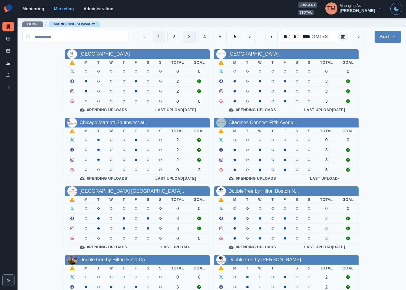
click at [183, 37] on button "3" at bounding box center [189, 37] width 13 height 12
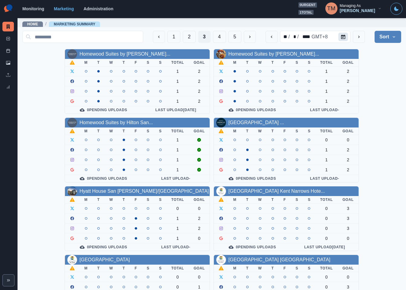
click at [341, 35] on icon "Calendar" at bounding box center [343, 37] width 4 height 4
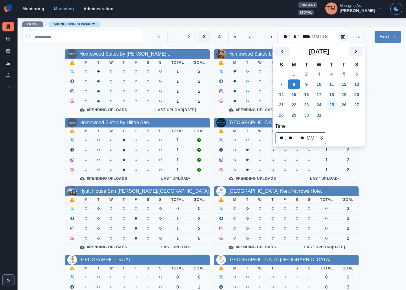
click at [332, 106] on button "25" at bounding box center [331, 105] width 12 height 10
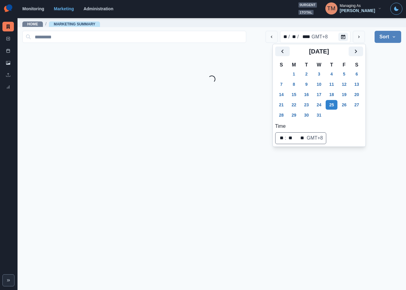
click at [383, 114] on main "Home / Marketing Summary ** / ** / **** GMT+8 Sort Client Name Uploads Pending …" at bounding box center [212, 154] width 388 height 272
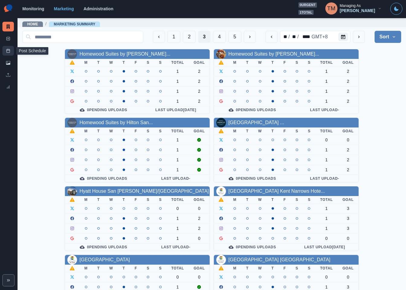
click at [8, 52] on icon at bounding box center [8, 51] width 4 height 4
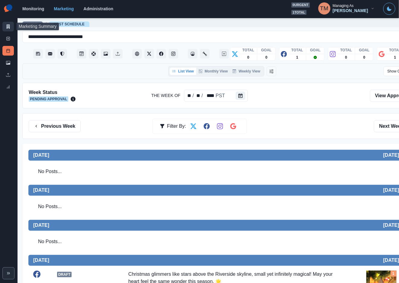
click at [8, 25] on icon at bounding box center [8, 26] width 3 height 4
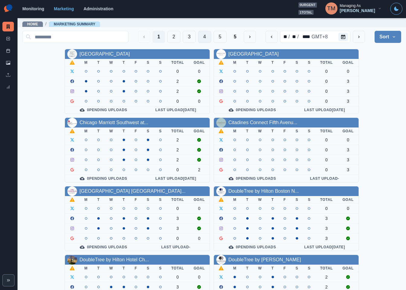
click at [199, 38] on button "4" at bounding box center [204, 37] width 13 height 12
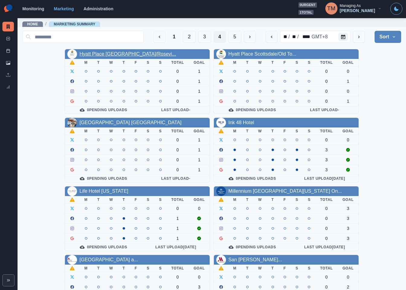
click at [121, 56] on link "Hyatt Place [GEOGRAPHIC_DATA]/Rosevi..." at bounding box center [127, 53] width 97 height 5
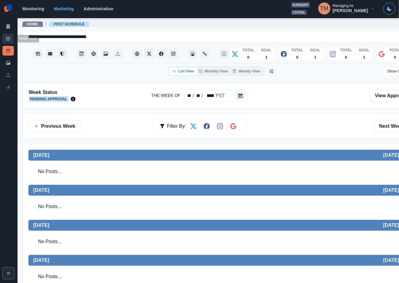
click at [8, 40] on rect at bounding box center [8, 38] width 3 height 3
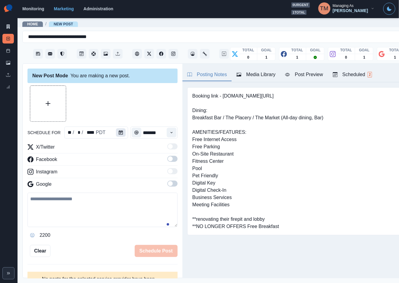
click at [117, 135] on button "Calendar" at bounding box center [121, 132] width 10 height 8
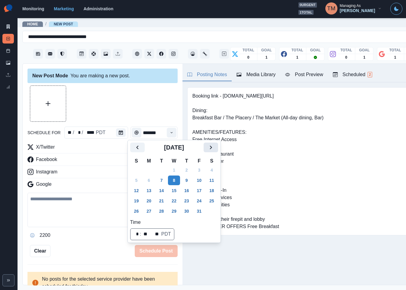
click at [209, 149] on icon "Next" at bounding box center [210, 147] width 7 height 7
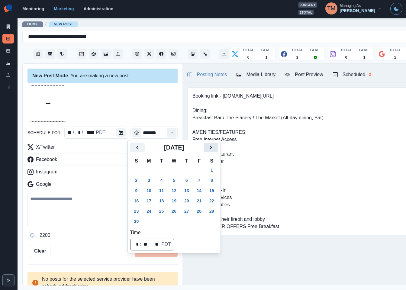
click at [209, 149] on icon "Next" at bounding box center [210, 147] width 7 height 7
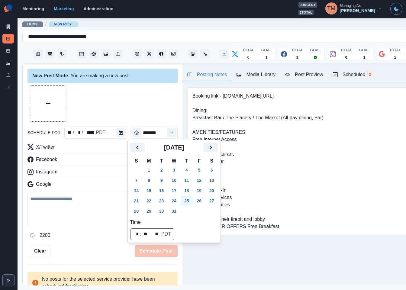
click at [188, 199] on button "25" at bounding box center [187, 201] width 12 height 10
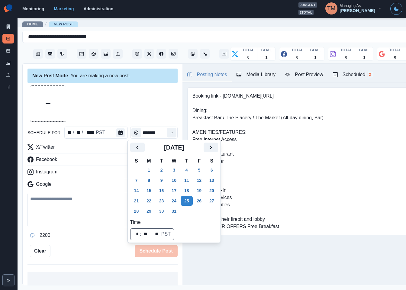
click at [143, 113] on div at bounding box center [102, 103] width 150 height 36
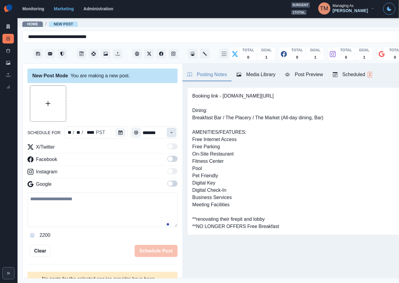
click at [169, 132] on icon "Time" at bounding box center [171, 132] width 4 height 4
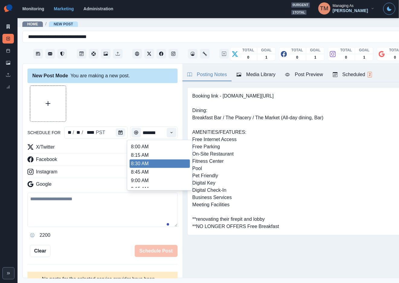
scroll to position [91, 0]
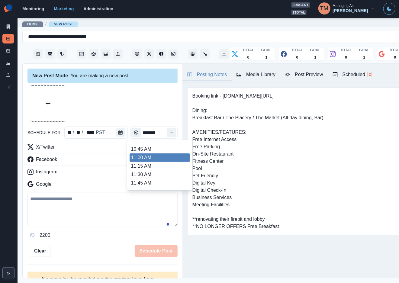
click at [159, 159] on li "11:00 AM" at bounding box center [160, 157] width 60 height 8
type input "********"
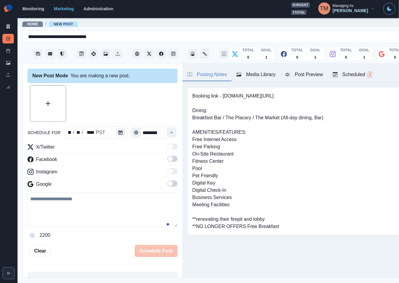
click at [168, 160] on span at bounding box center [170, 158] width 5 height 5
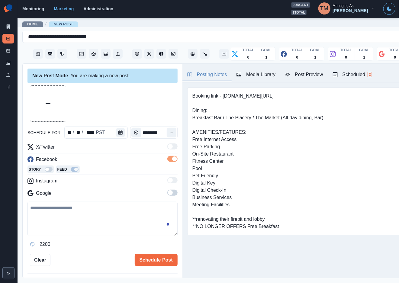
click at [167, 194] on span at bounding box center [172, 193] width 10 height 6
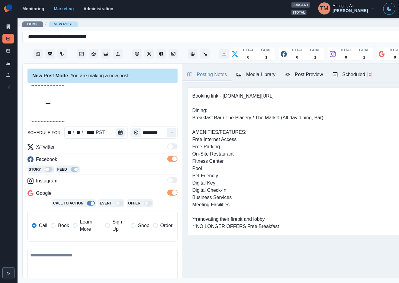
click at [57, 94] on button "Upload Media" at bounding box center [48, 104] width 36 height 36
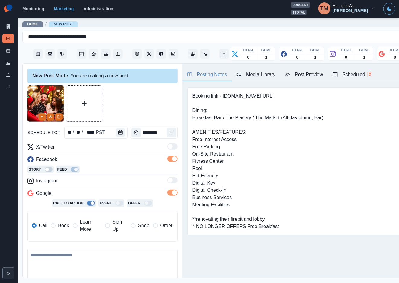
click at [105, 270] on textarea at bounding box center [102, 266] width 150 height 34
paste textarea "**********"
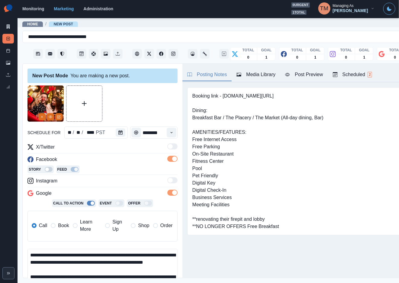
scroll to position [12, 0]
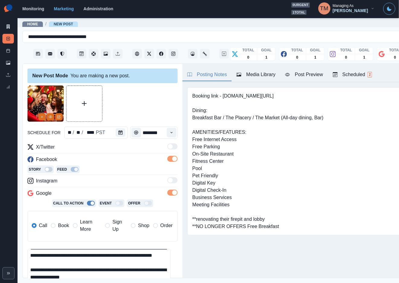
type textarea "**********"
click at [313, 76] on div "Post Preview" at bounding box center [304, 74] width 38 height 7
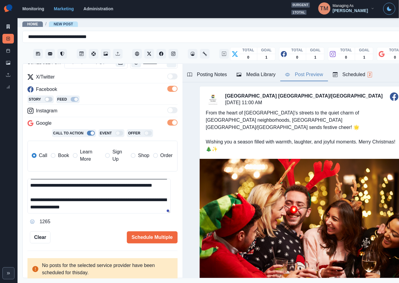
scroll to position [0, 0]
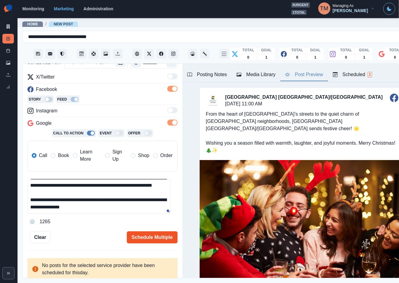
click at [144, 238] on button "Schedule Multiple" at bounding box center [152, 237] width 51 height 12
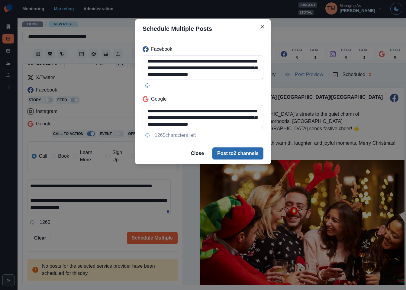
click at [251, 152] on button "Post to 2 channels" at bounding box center [237, 153] width 51 height 12
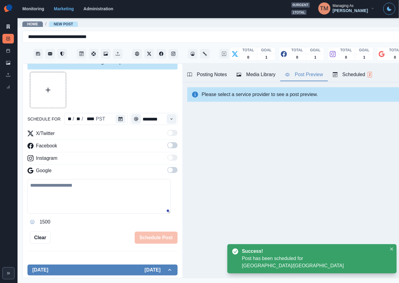
scroll to position [70, 0]
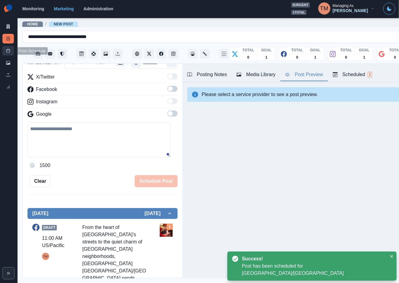
click at [4, 51] on link "Post Schedule" at bounding box center [7, 51] width 11 height 10
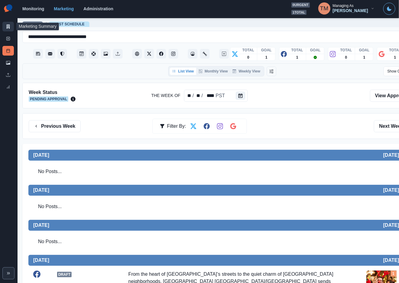
click at [9, 27] on icon at bounding box center [8, 26] width 3 height 4
